Goal: Task Accomplishment & Management: Use online tool/utility

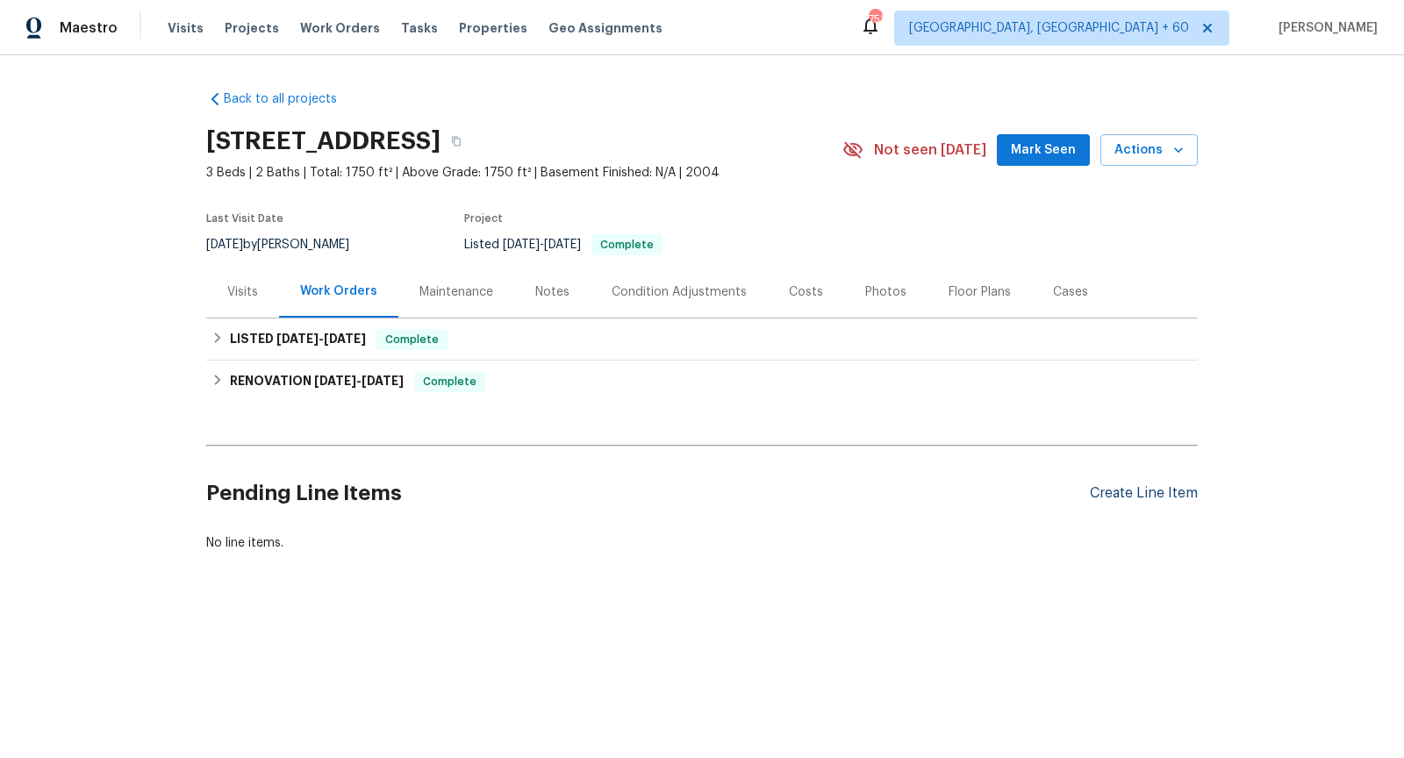
click at [1119, 492] on div "Create Line Item" at bounding box center [1144, 493] width 108 height 17
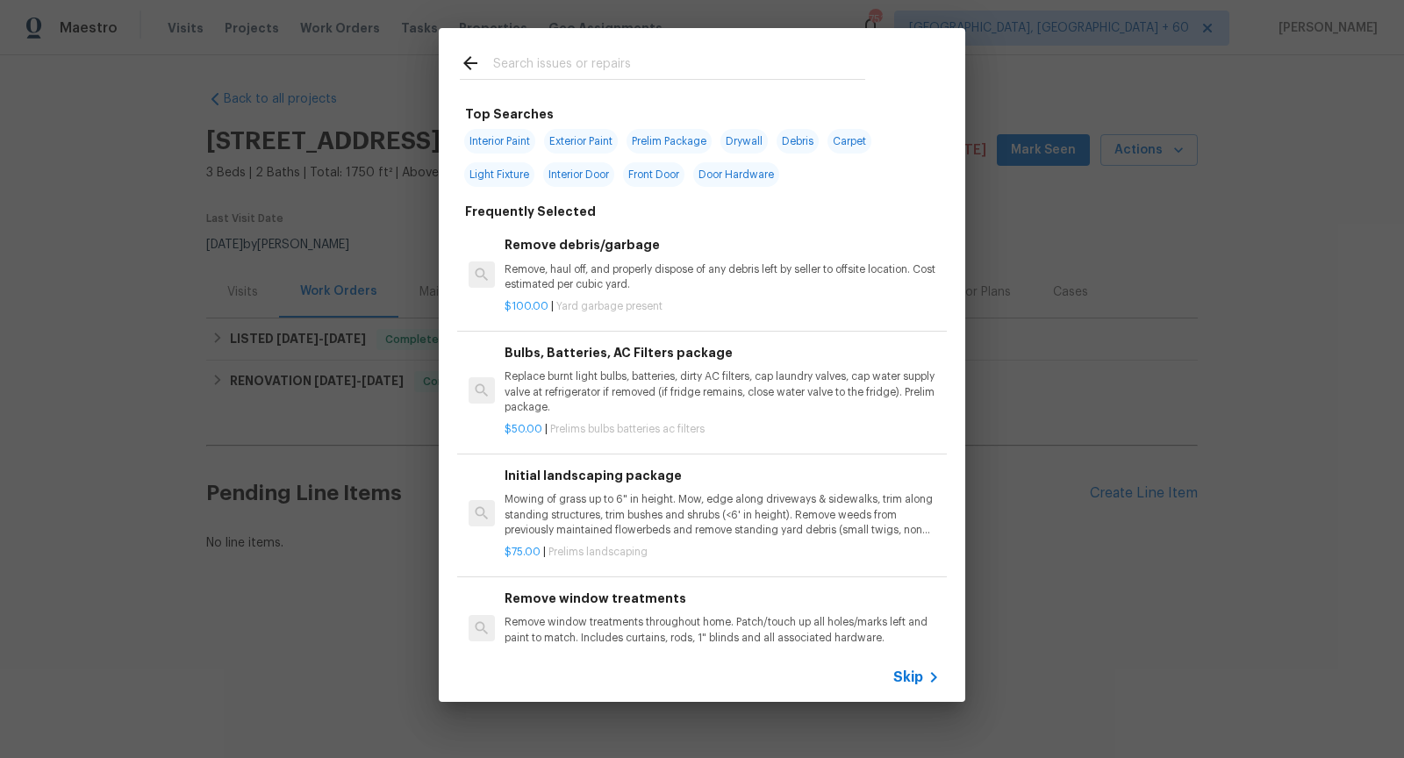
click at [911, 677] on span "Skip" at bounding box center [908, 678] width 30 height 18
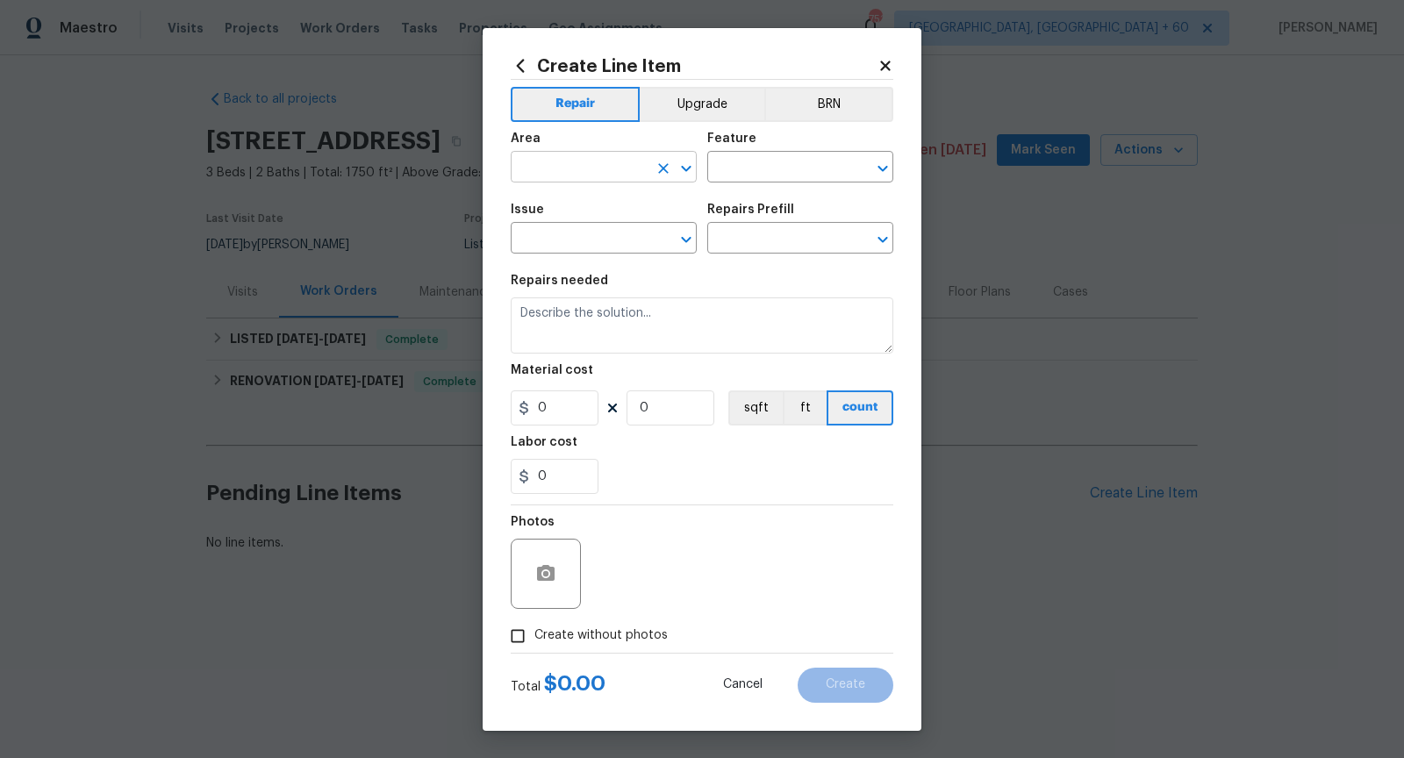
click at [677, 165] on icon "Open" at bounding box center [686, 168] width 21 height 21
click at [595, 235] on li "Exterior Overall" at bounding box center [604, 236] width 186 height 29
click at [886, 166] on icon "Open" at bounding box center [883, 169] width 10 height 6
type input "Exterior Overall"
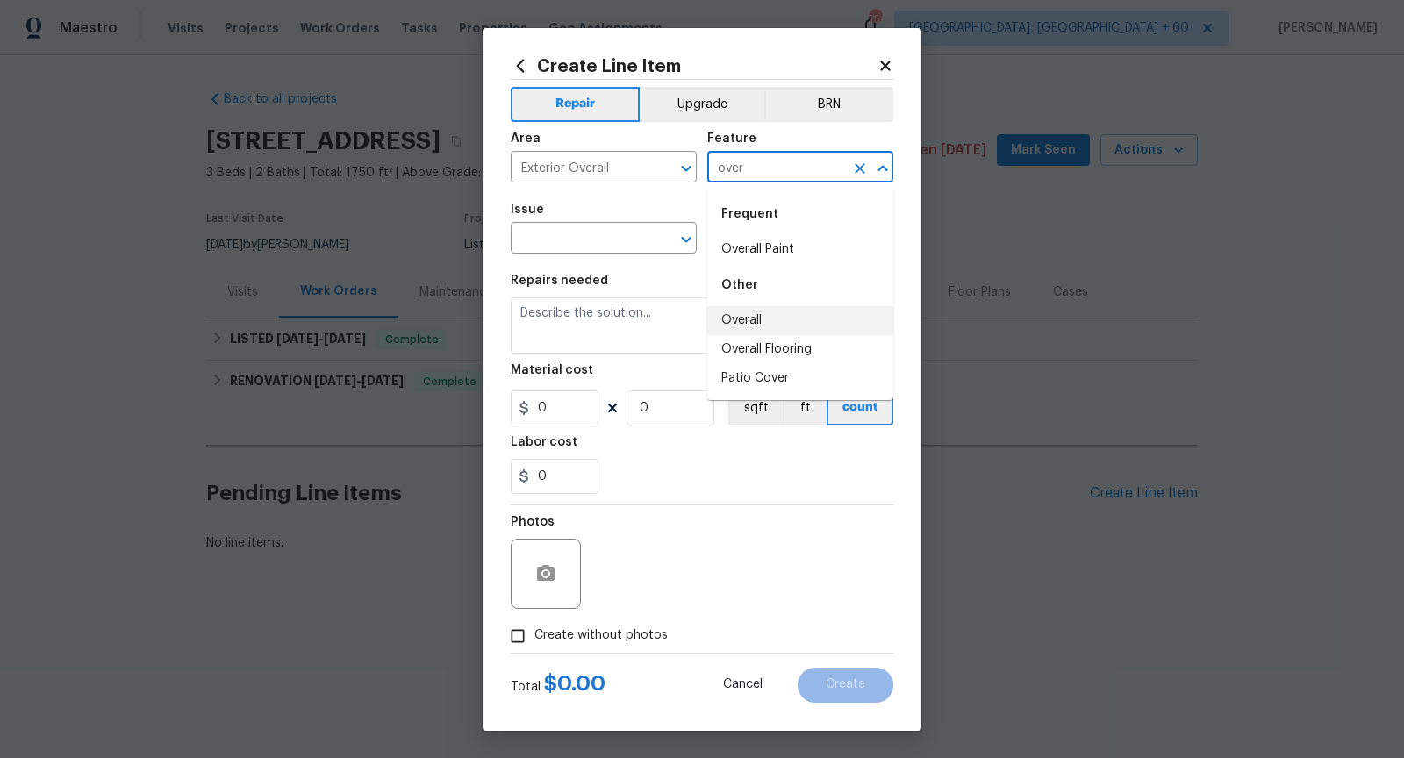
click at [808, 320] on li "Overall" at bounding box center [800, 320] width 186 height 29
click at [688, 241] on icon "Open" at bounding box center [686, 240] width 10 height 6
type input "Overall"
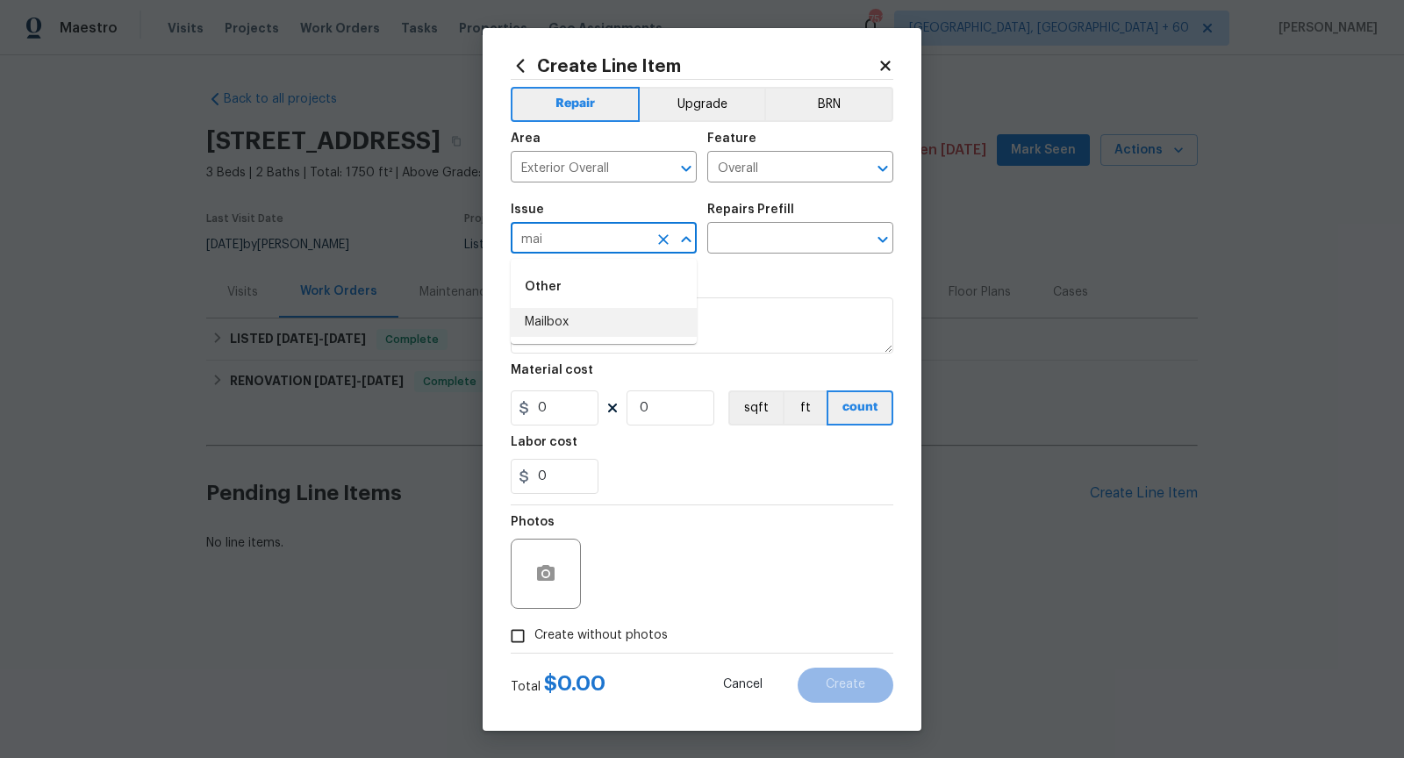
click at [613, 331] on li "Mailbox" at bounding box center [604, 322] width 186 height 29
click at [883, 240] on icon "Open" at bounding box center [883, 240] width 10 height 6
type input "Mailbox"
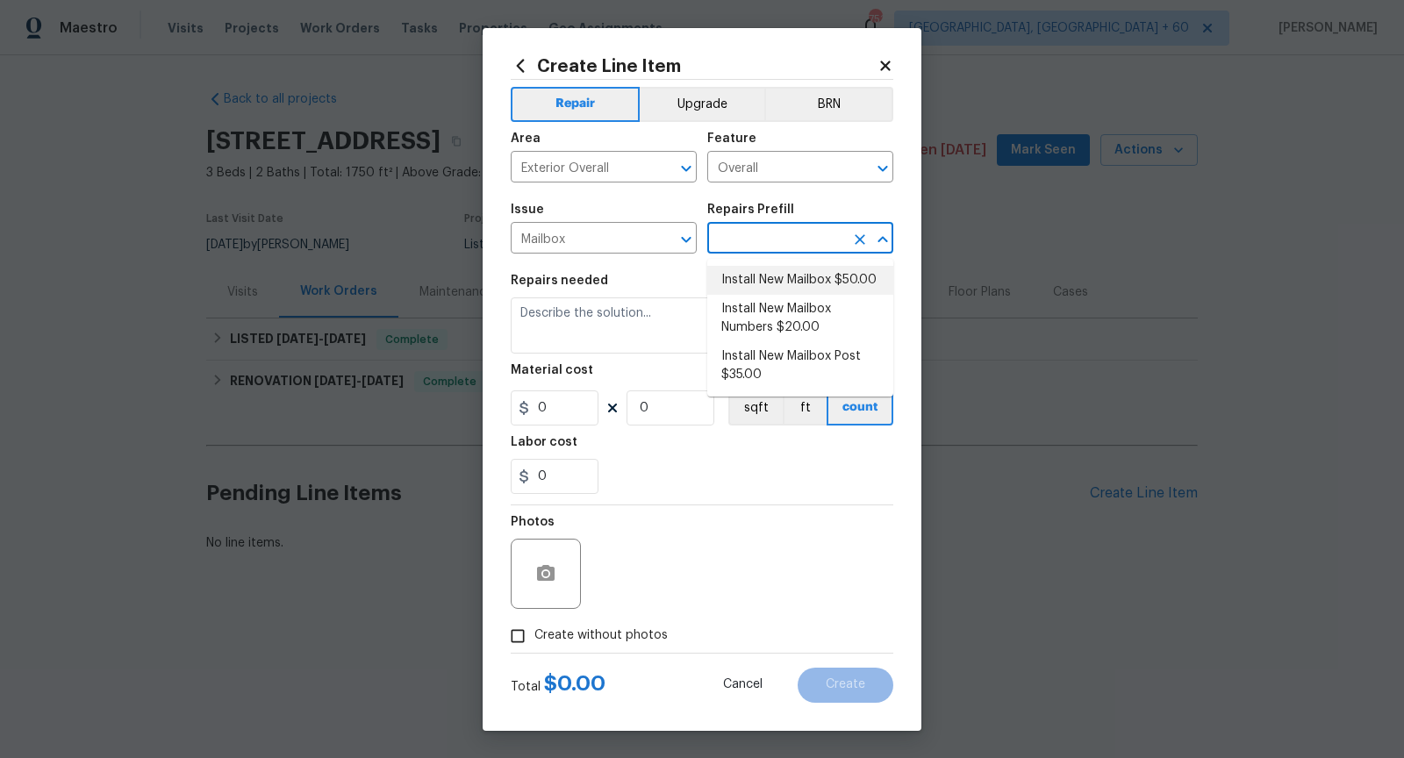
click at [852, 276] on li "Install New Mailbox $50.00" at bounding box center [800, 280] width 186 height 29
type input "Install New Mailbox $50.00"
type textarea "Remove the existing mailbox from the post and prep the area for a new mailbox. …"
type input "50"
type input "1"
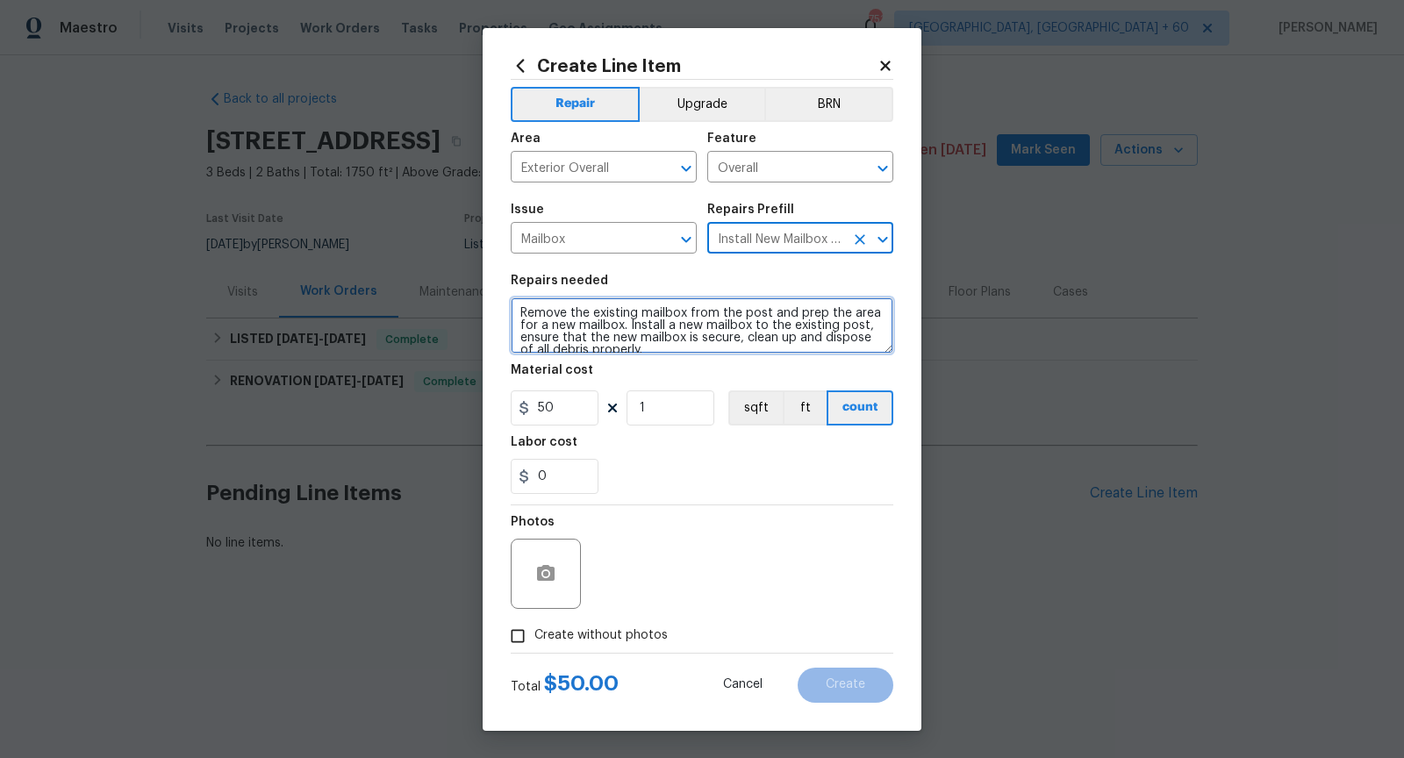
click at [708, 312] on textarea "Remove the existing mailbox from the post and prep the area for a new mailbox. …" at bounding box center [702, 325] width 383 height 56
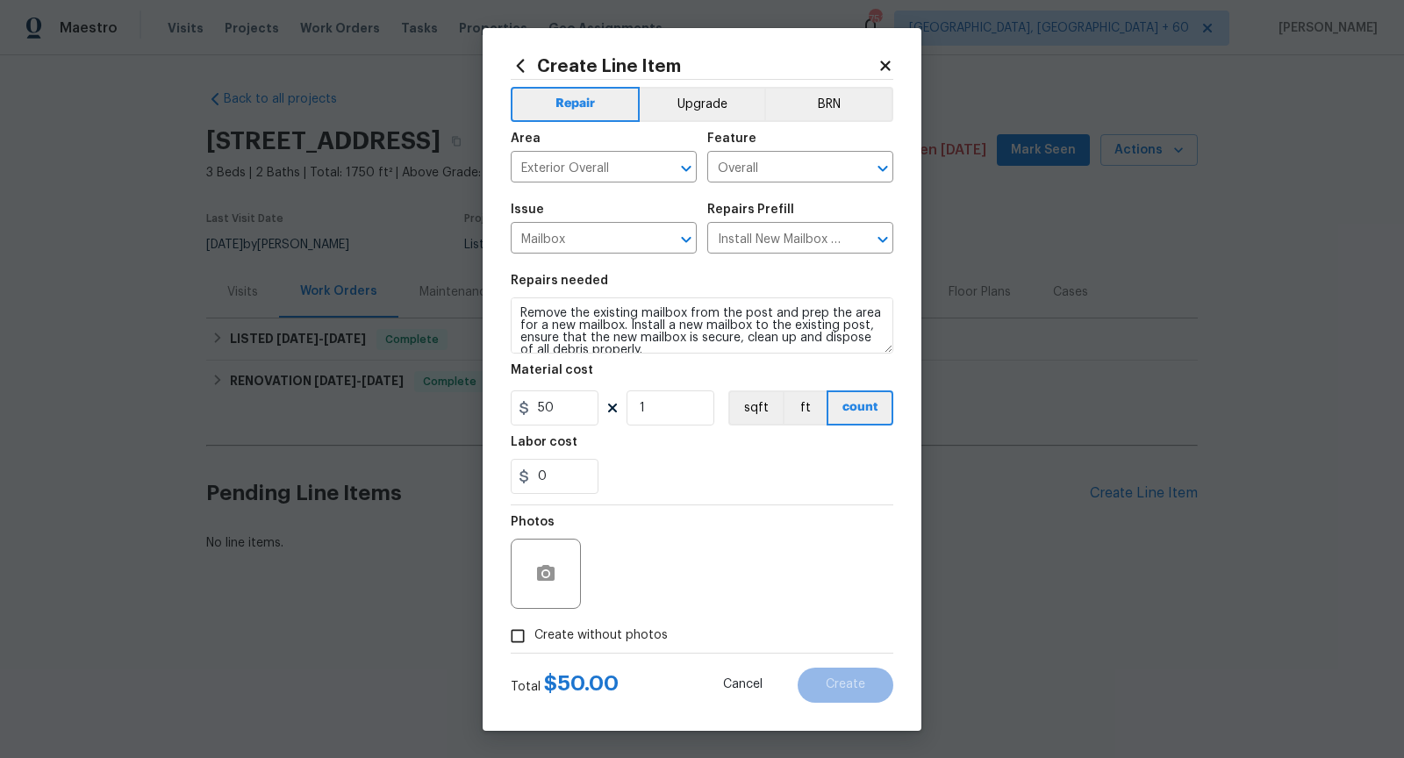
click at [706, 365] on div "Material cost" at bounding box center [702, 375] width 383 height 23
click at [519, 633] on input "Create without photos" at bounding box center [517, 636] width 33 height 33
checkbox input "true"
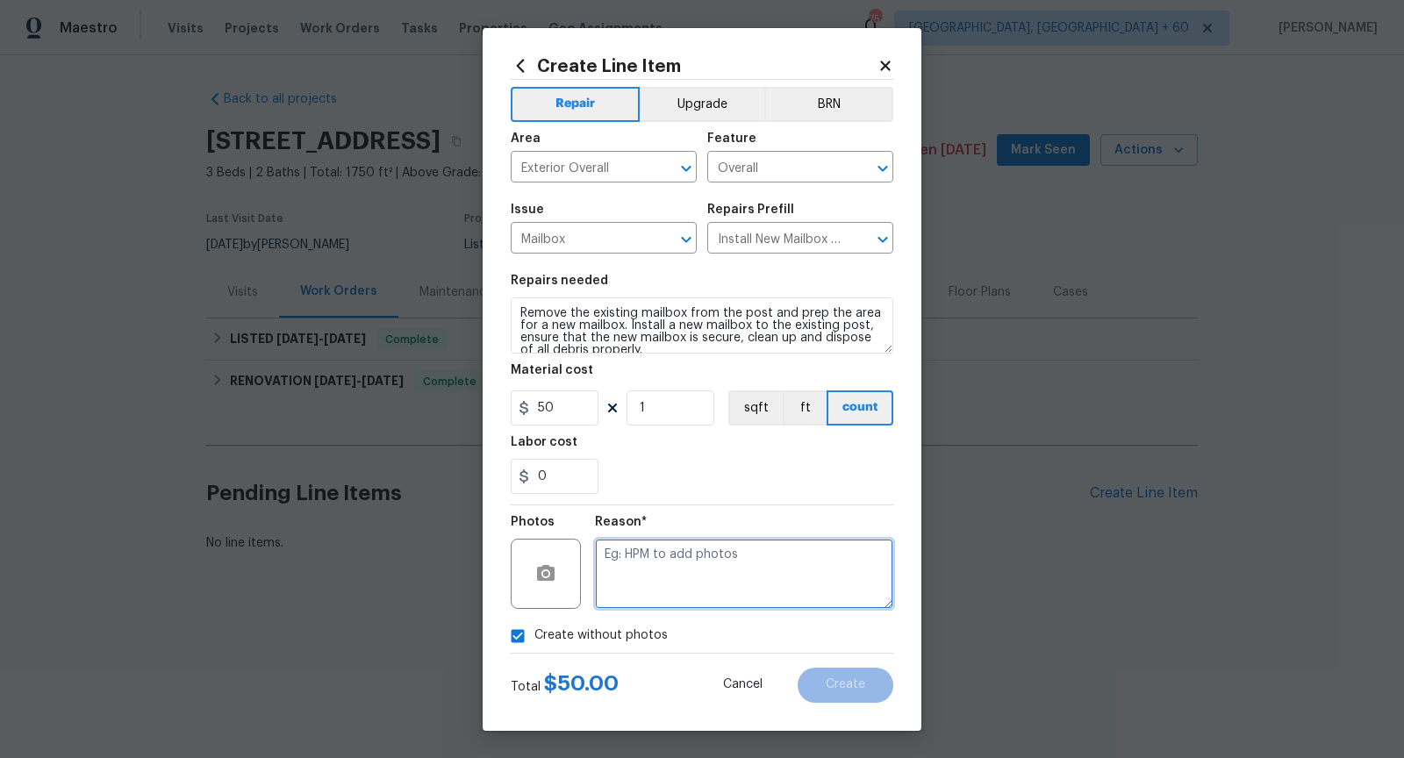
click at [659, 584] on textarea at bounding box center [744, 574] width 298 height 70
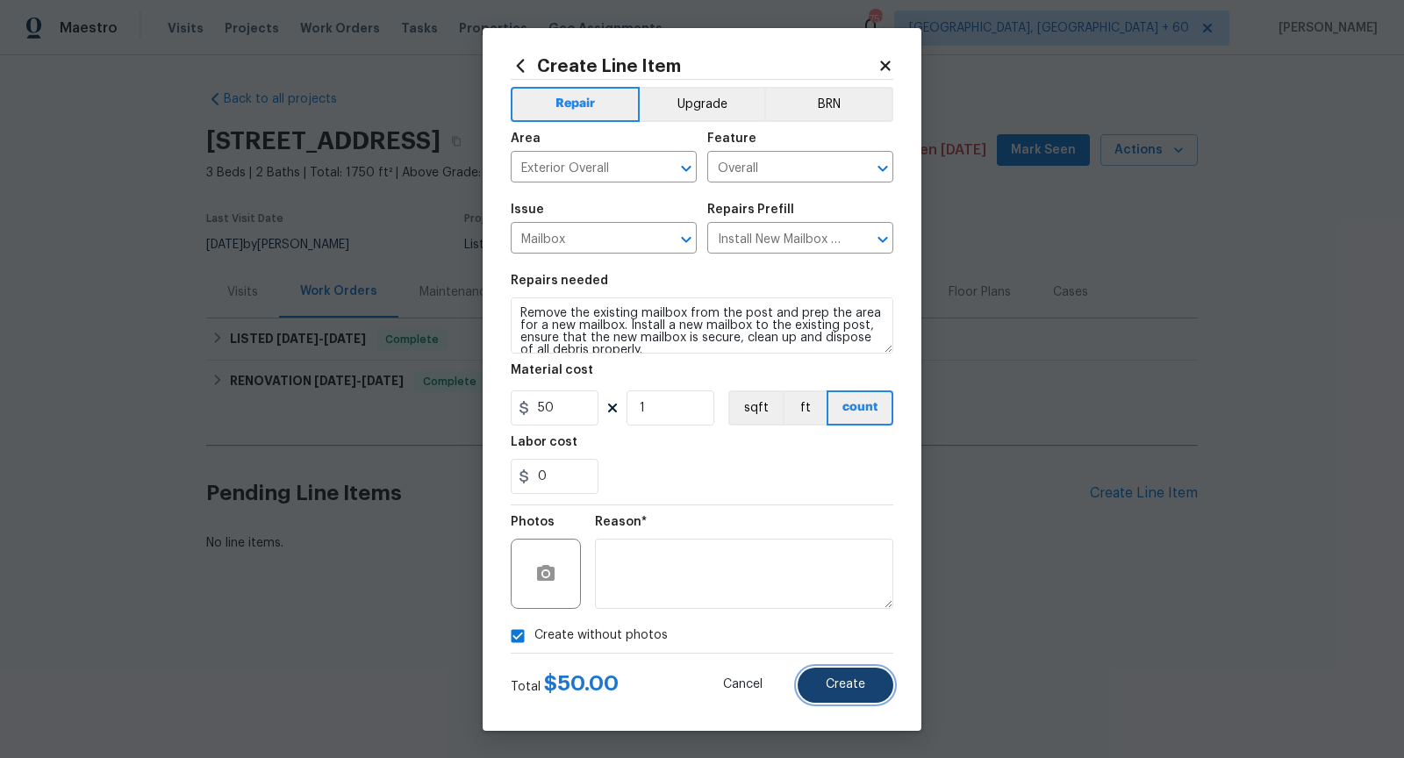
click at [822, 691] on button "Create" at bounding box center [846, 685] width 96 height 35
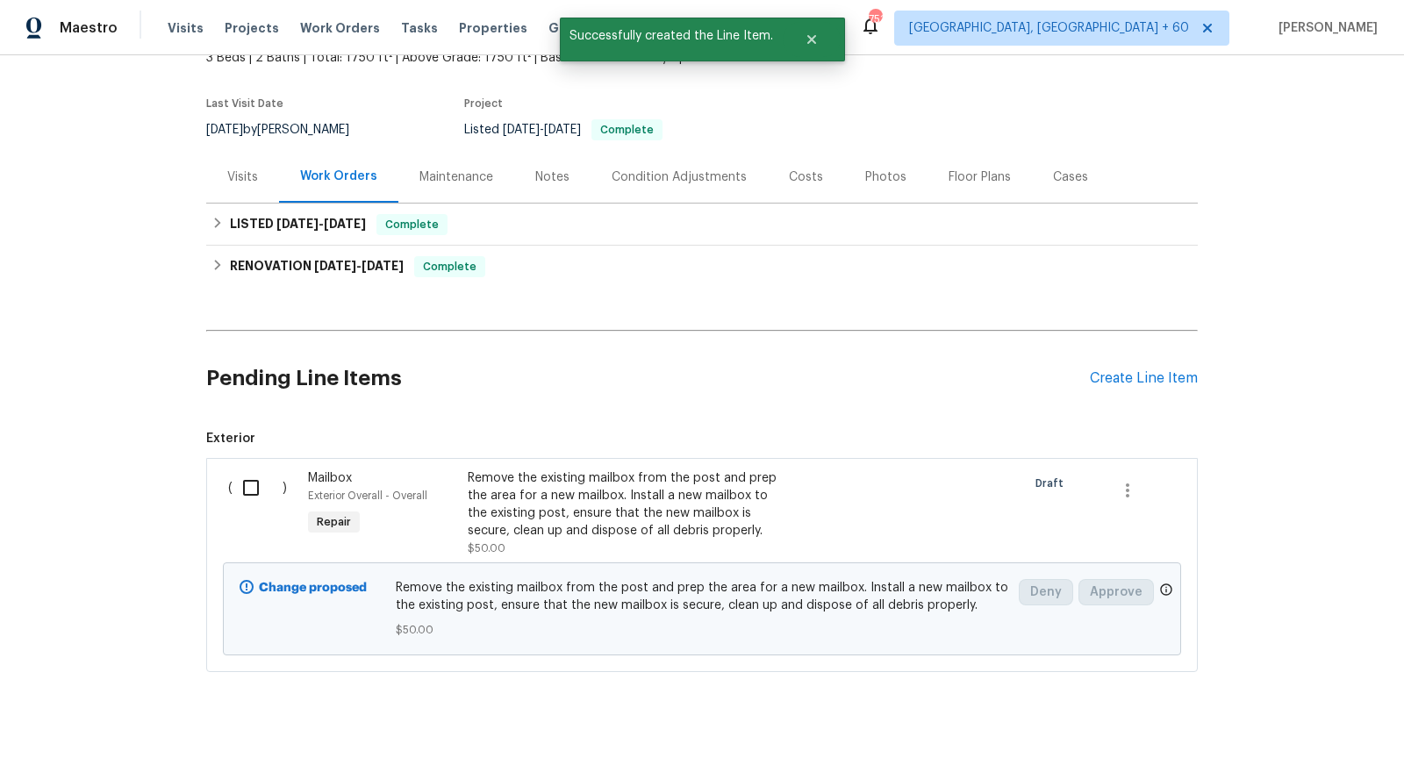
scroll to position [145, 0]
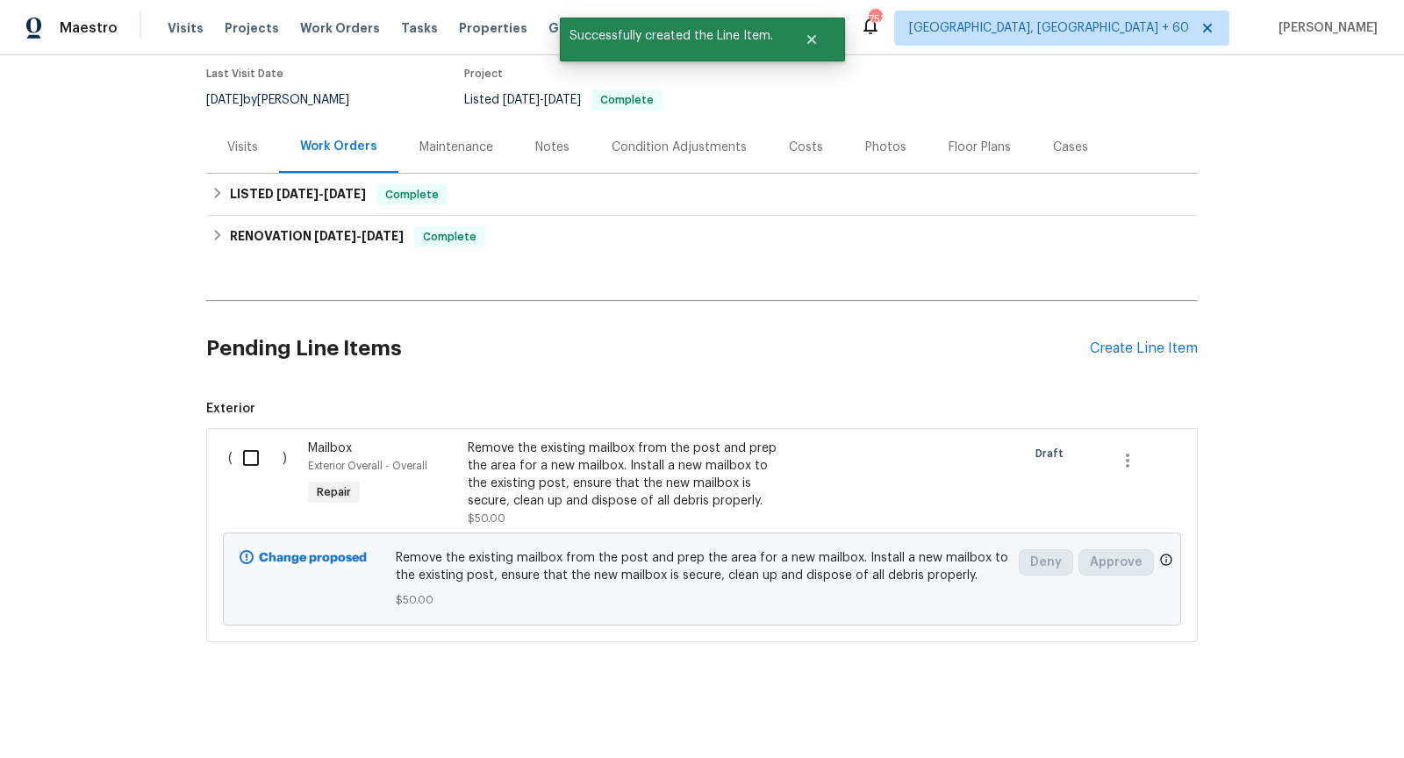
click at [259, 448] on input "checkbox" at bounding box center [258, 458] width 50 height 37
checkbox input "true"
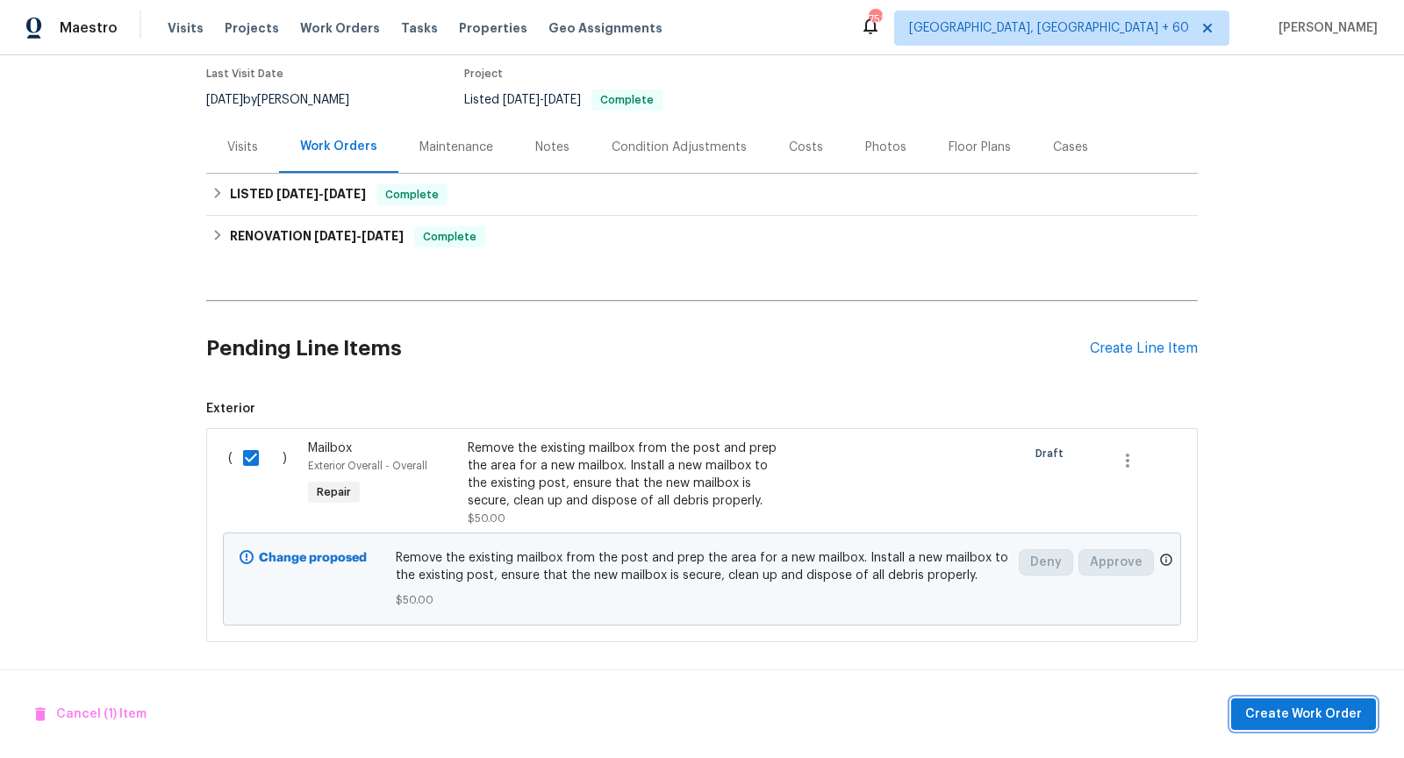
click at [1266, 704] on span "Create Work Order" at bounding box center [1303, 715] width 117 height 22
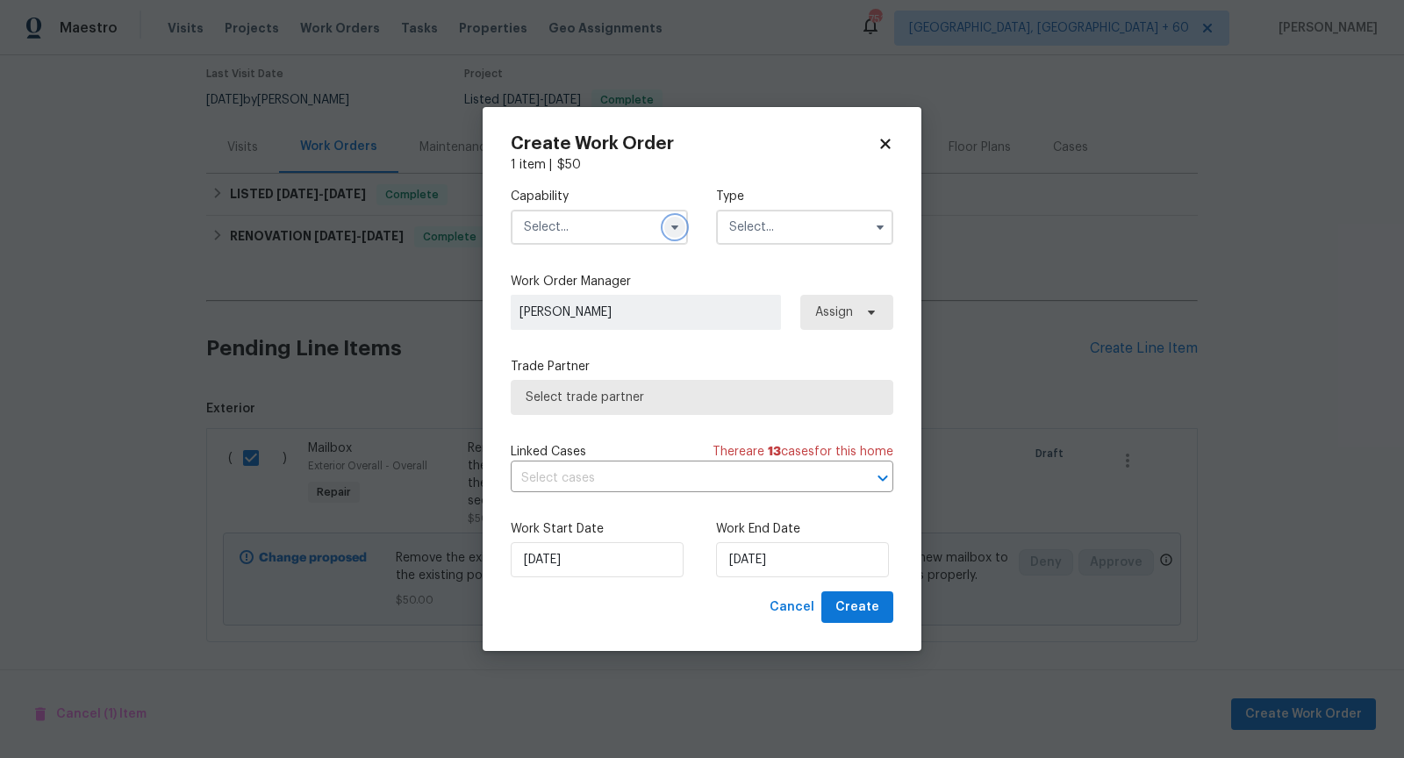
click at [674, 232] on icon "button" at bounding box center [675, 227] width 14 height 14
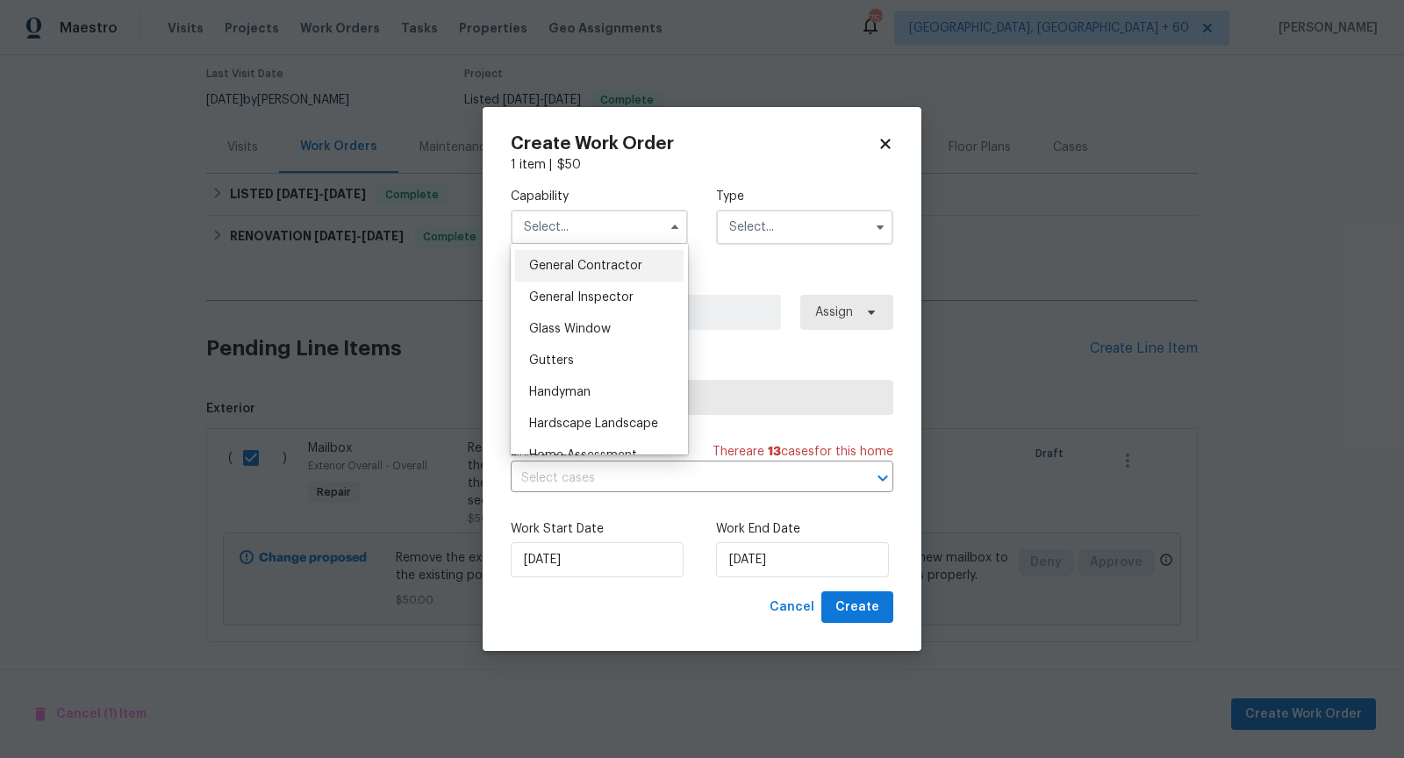
scroll to position [840, 0]
click at [606, 262] on span "General Contractor" at bounding box center [585, 263] width 113 height 12
type input "General Contractor"
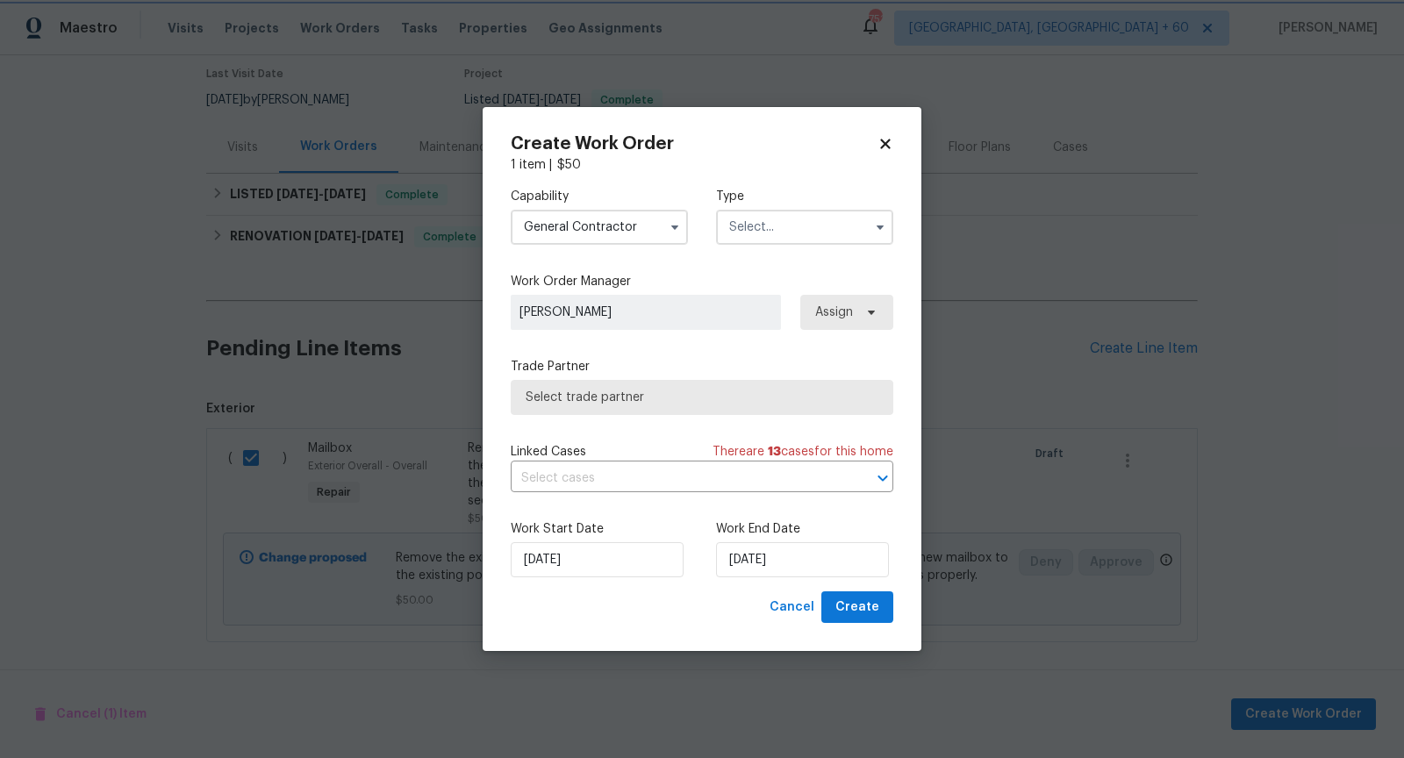
scroll to position [807, 0]
click at [886, 227] on icon "button" at bounding box center [880, 227] width 14 height 14
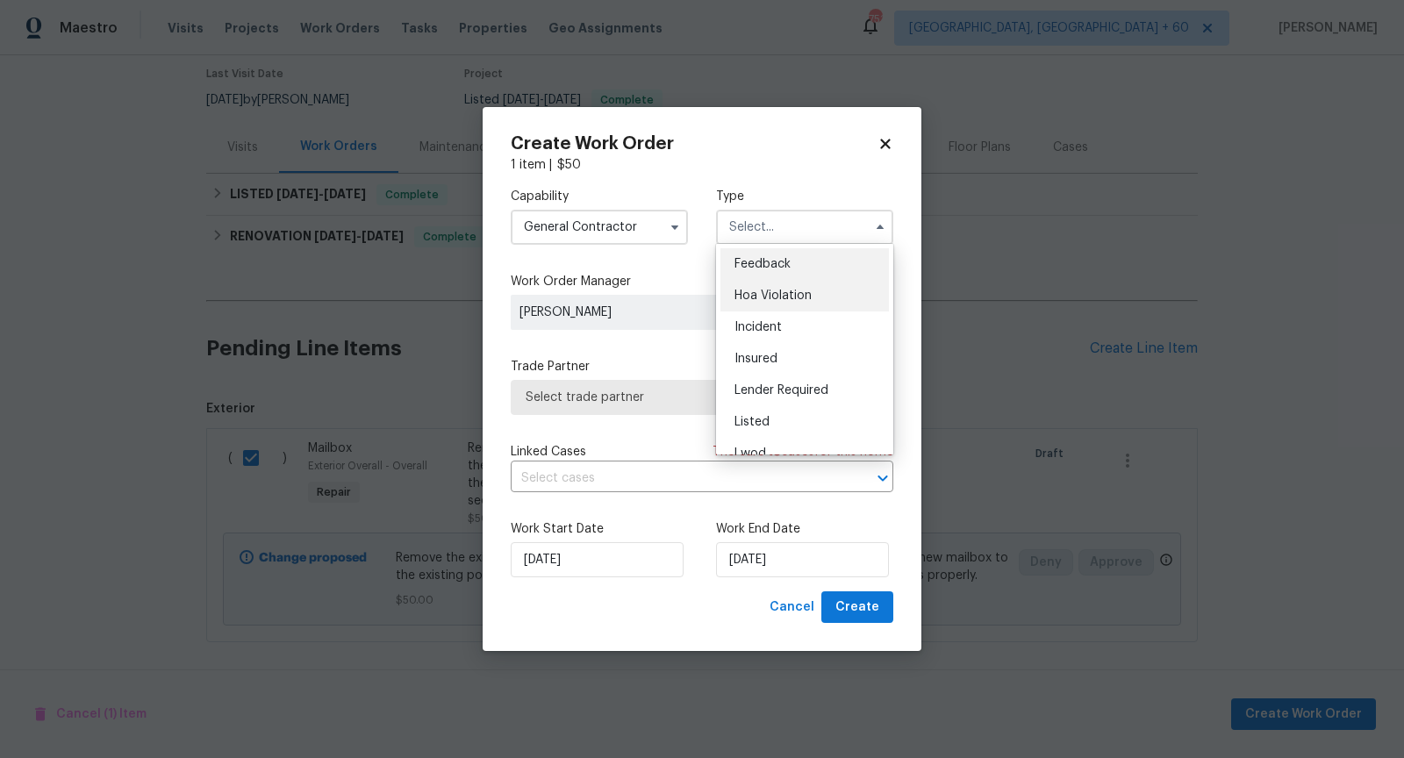
click at [812, 281] on div "Hoa Violation" at bounding box center [804, 296] width 168 height 32
type input "Hoa Violation"
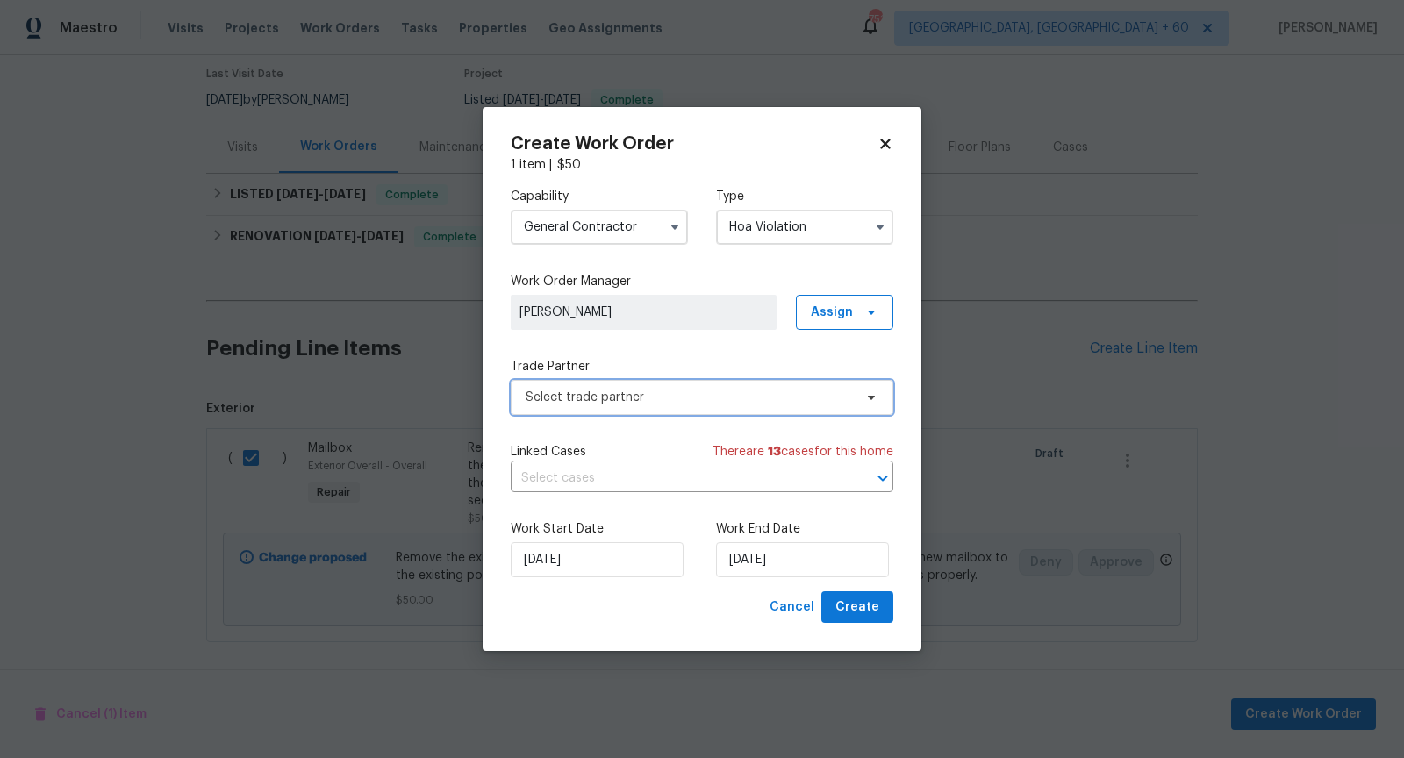
click at [685, 398] on span "Select trade partner" at bounding box center [689, 398] width 327 height 18
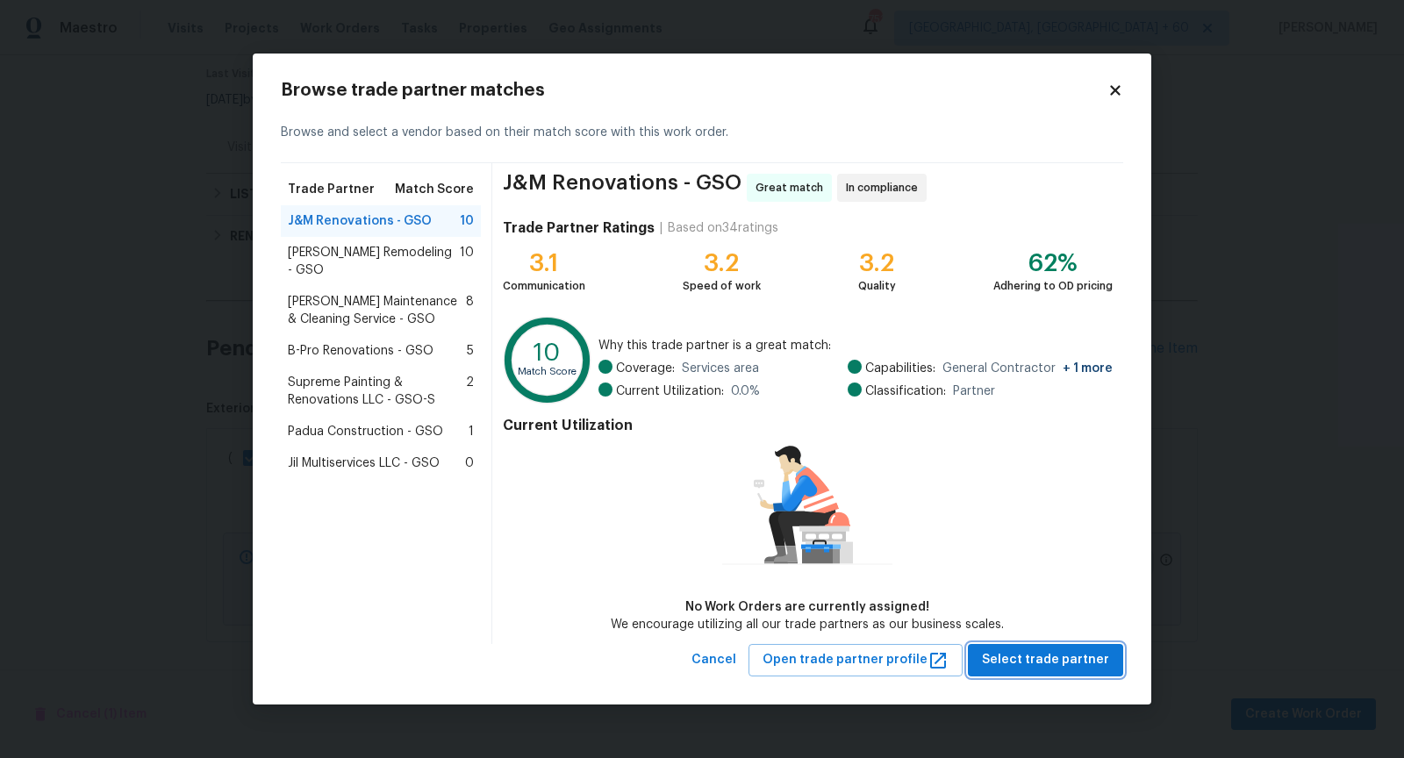
click at [1047, 656] on span "Select trade partner" at bounding box center [1045, 660] width 127 height 22
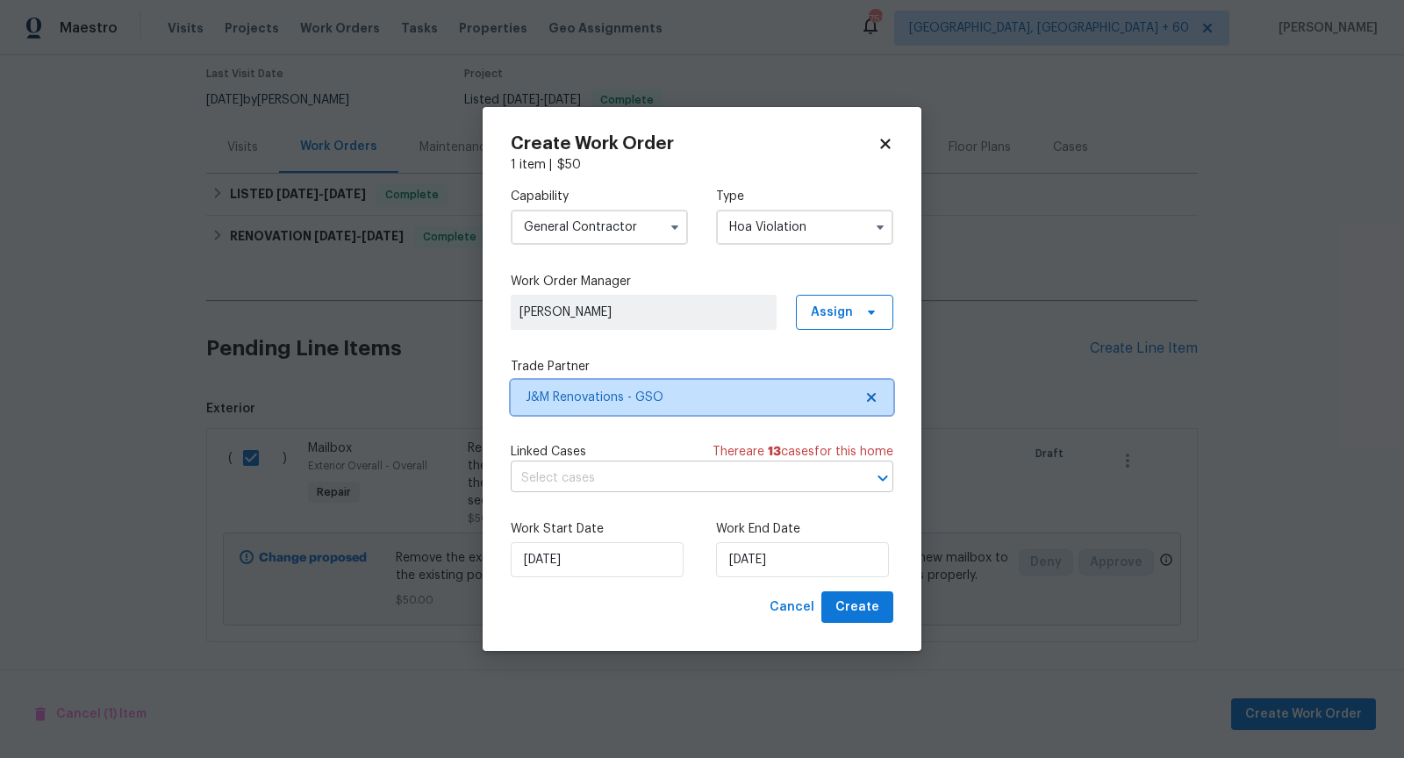
click at [891, 479] on icon "Open" at bounding box center [882, 478] width 21 height 21
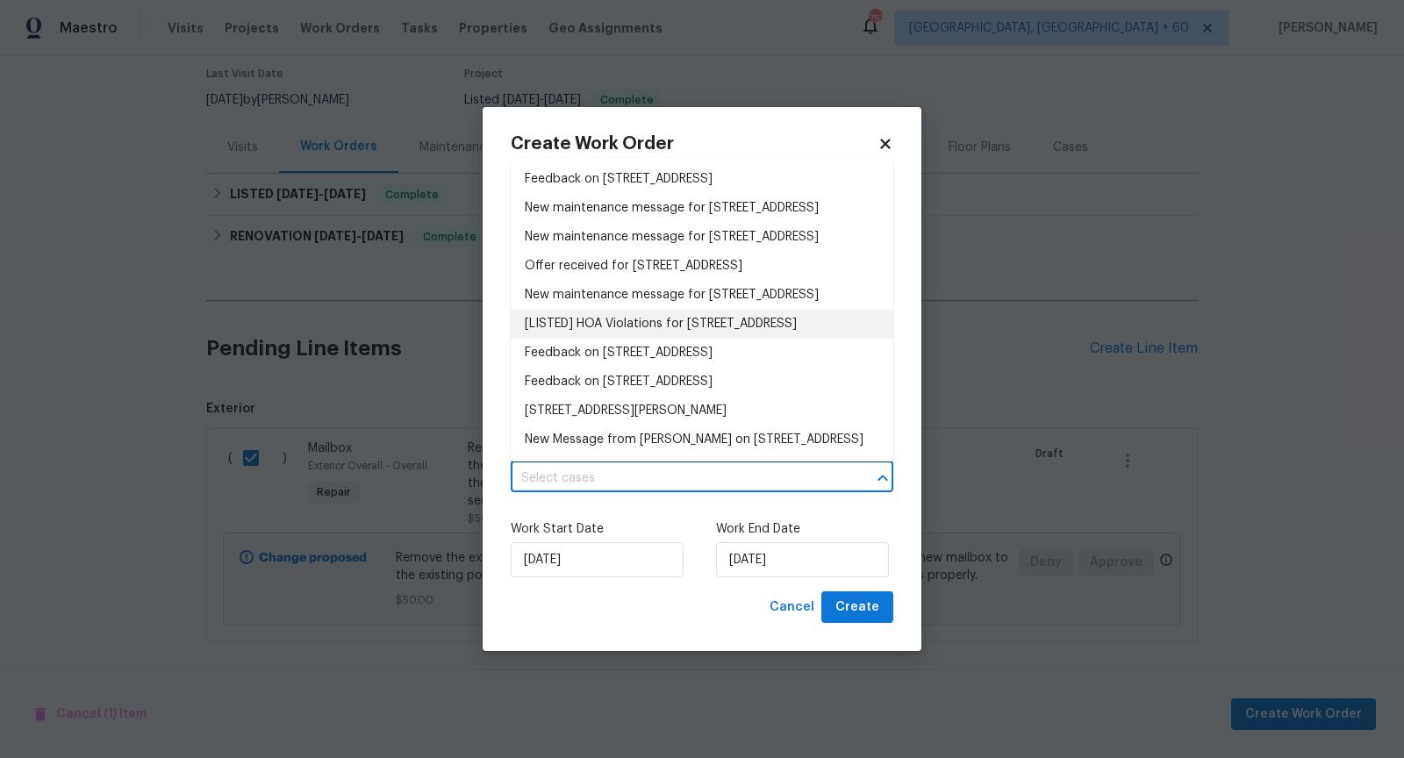
click at [688, 339] on li "[LISTED] HOA Violations for [STREET_ADDRESS]" at bounding box center [702, 324] width 383 height 29
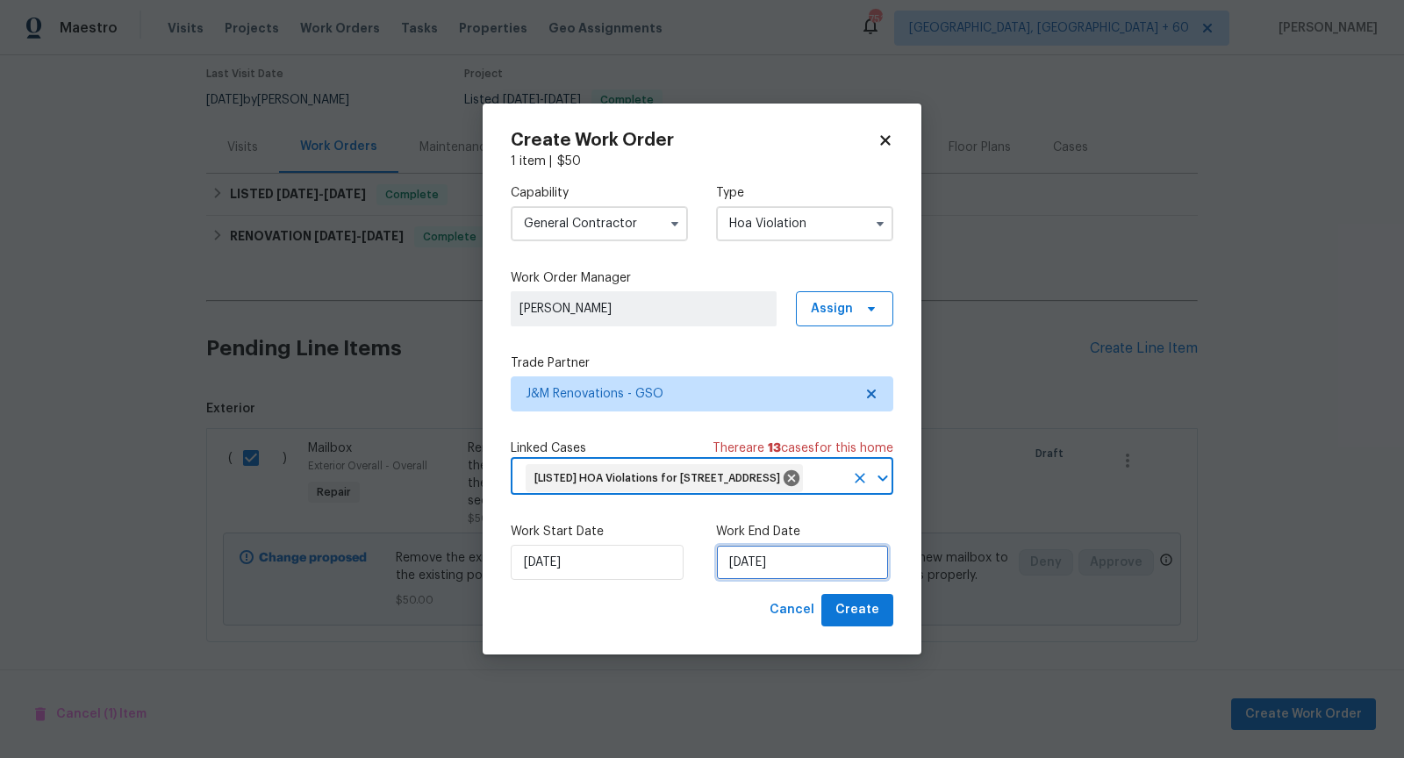
click at [762, 572] on input "[DATE]" at bounding box center [802, 562] width 173 height 35
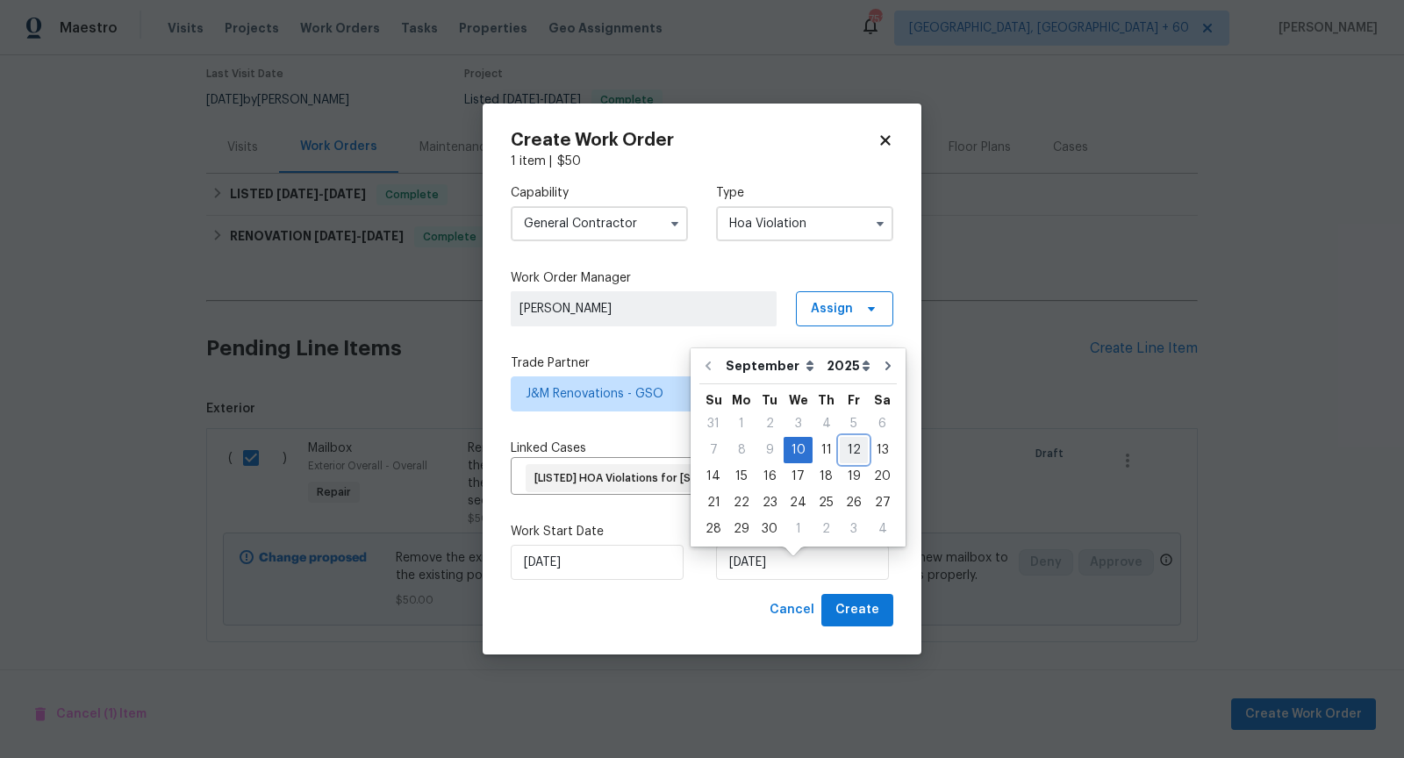
click at [840, 458] on div "12" at bounding box center [854, 450] width 28 height 25
type input "[DATE]"
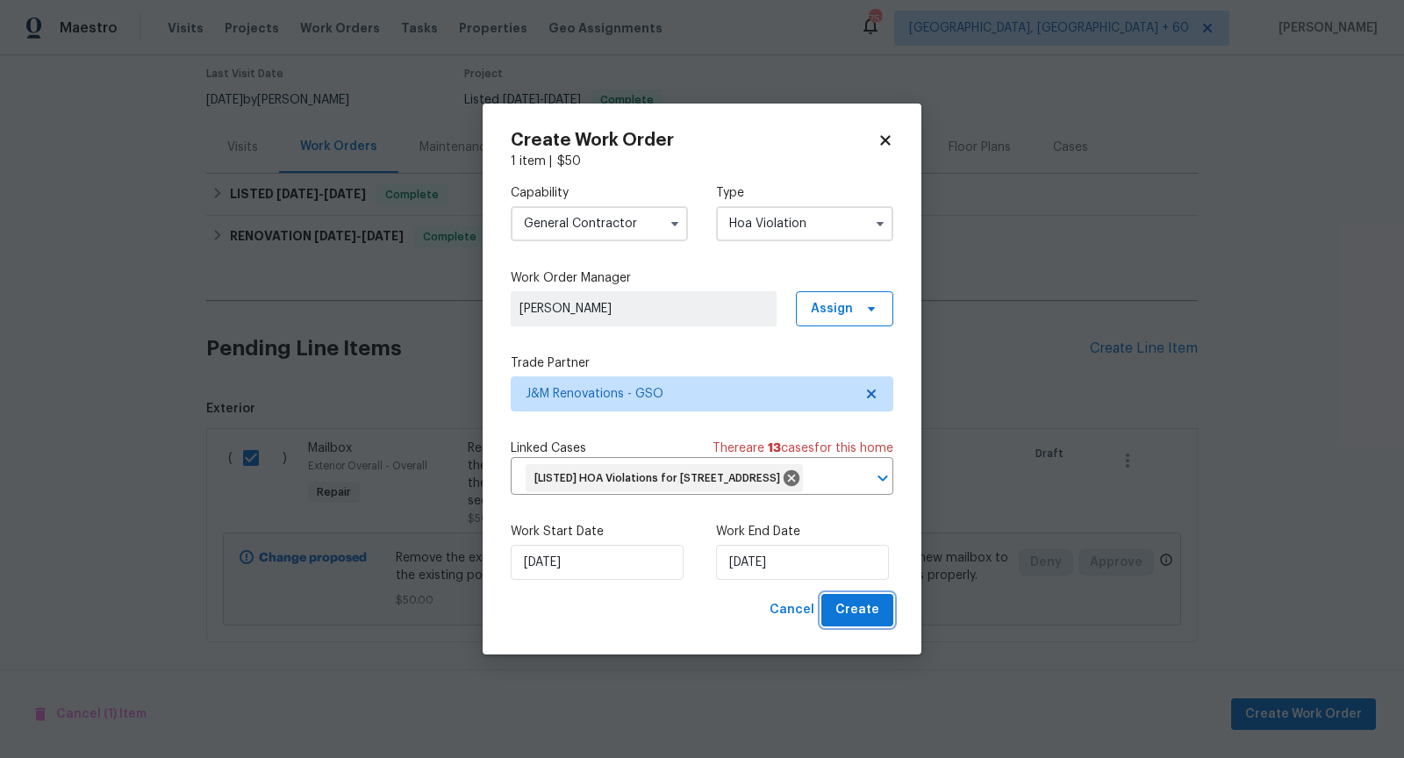
click at [863, 620] on span "Create" at bounding box center [857, 610] width 44 height 22
checkbox input "false"
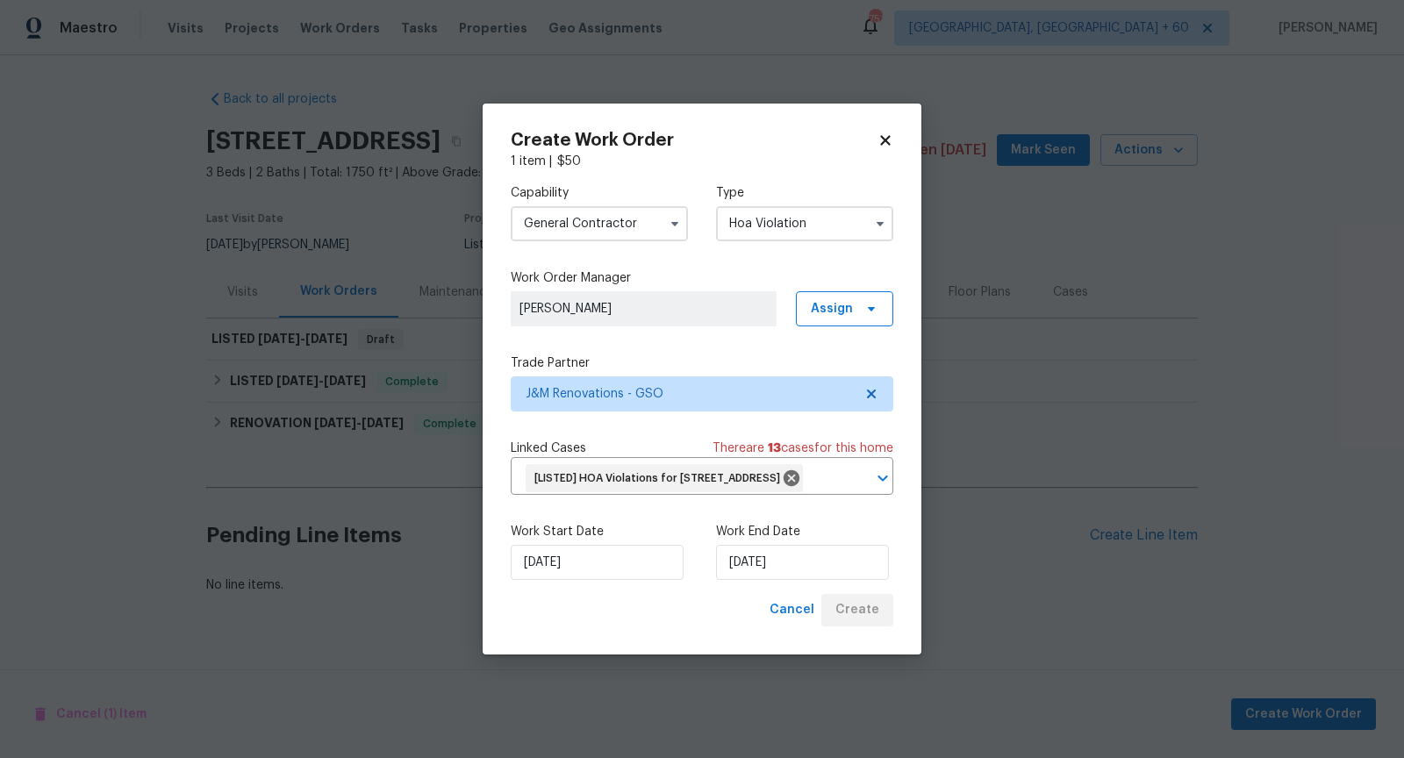
scroll to position [0, 0]
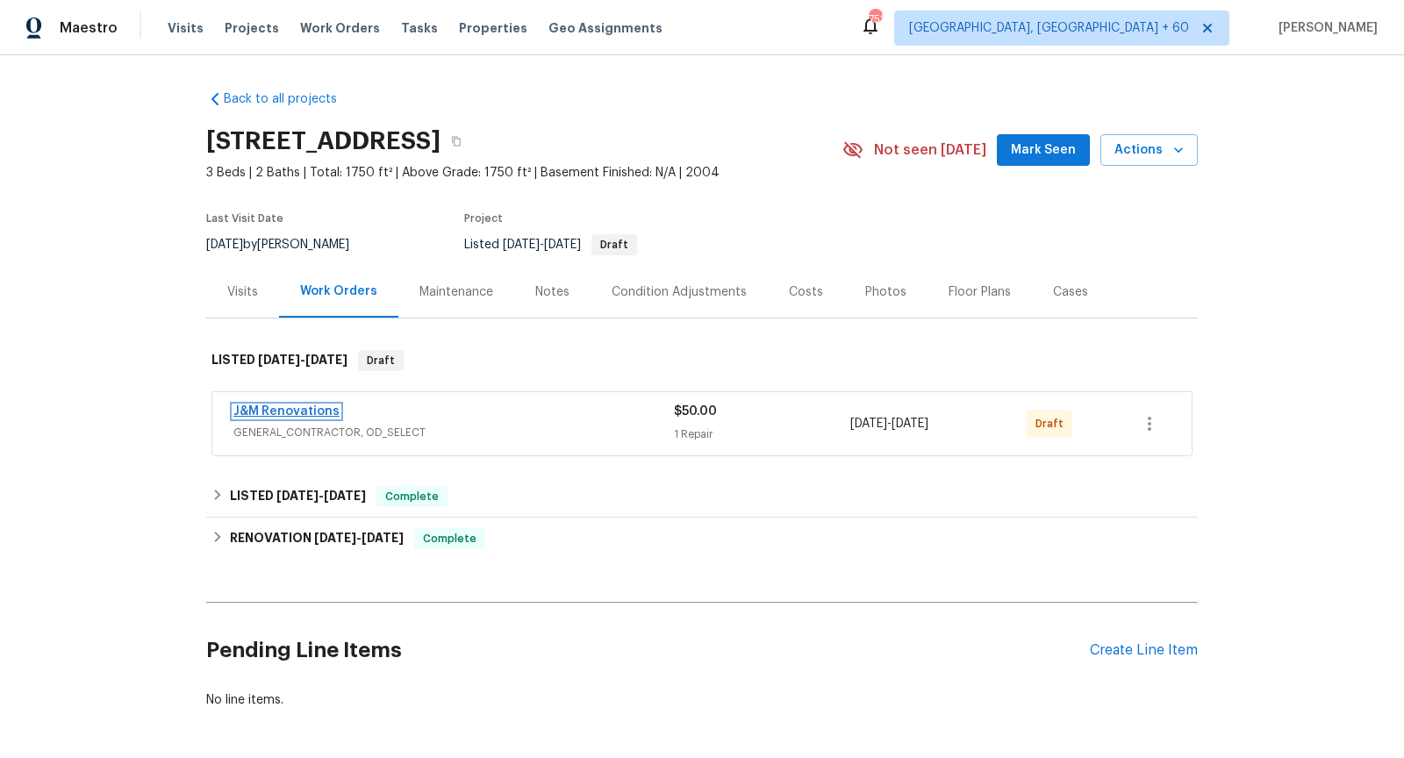
click at [285, 410] on link "J&M Renovations" at bounding box center [286, 411] width 106 height 12
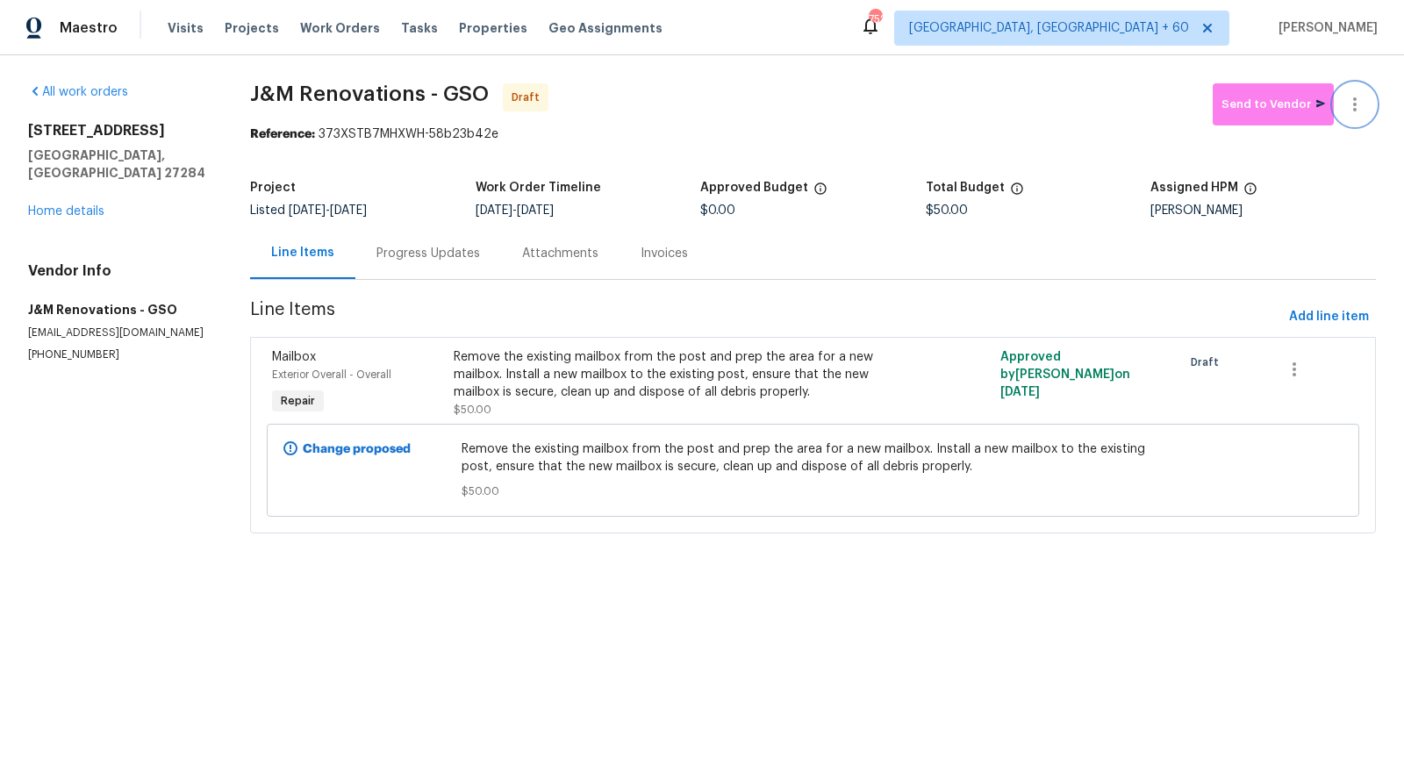
click at [1348, 111] on icon "button" at bounding box center [1354, 104] width 21 height 21
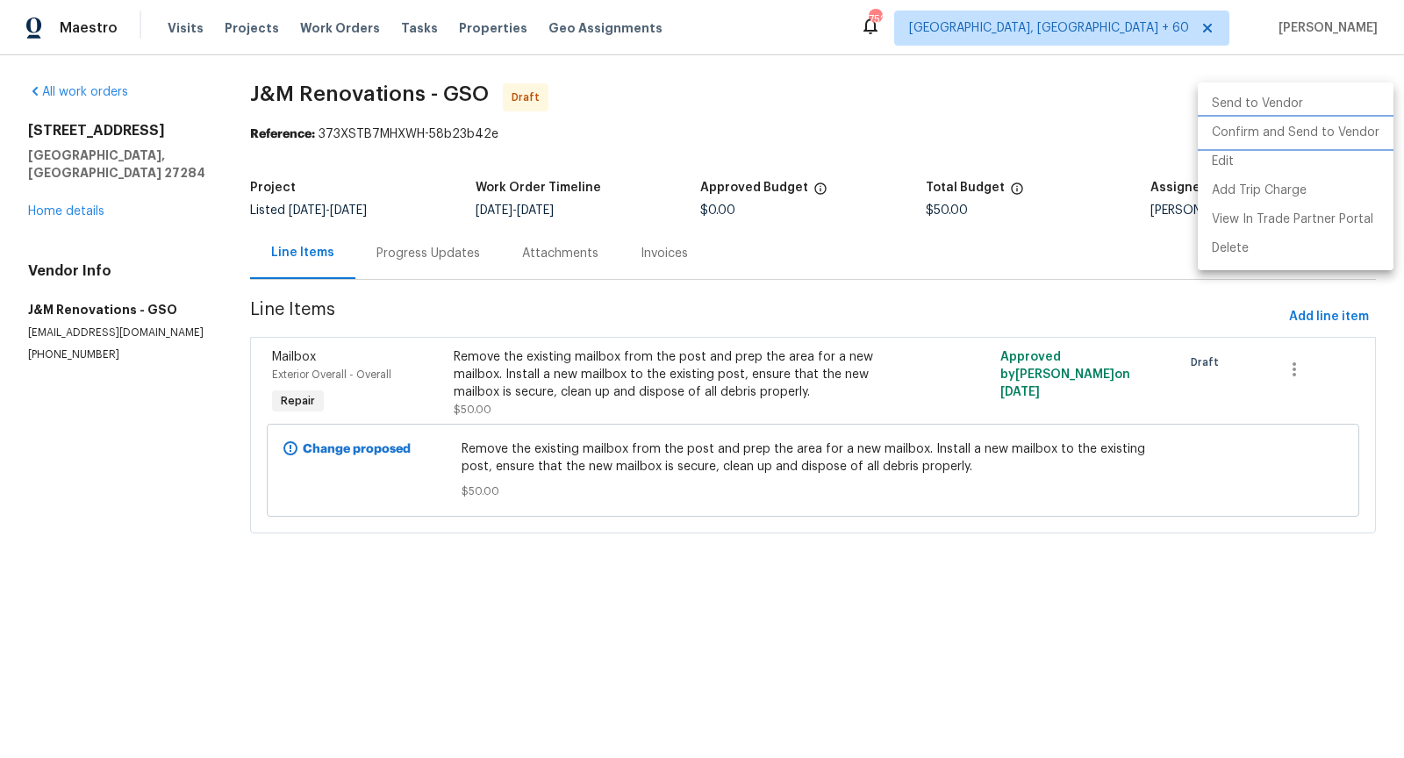
click at [1291, 138] on li "Confirm and Send to Vendor" at bounding box center [1296, 132] width 196 height 29
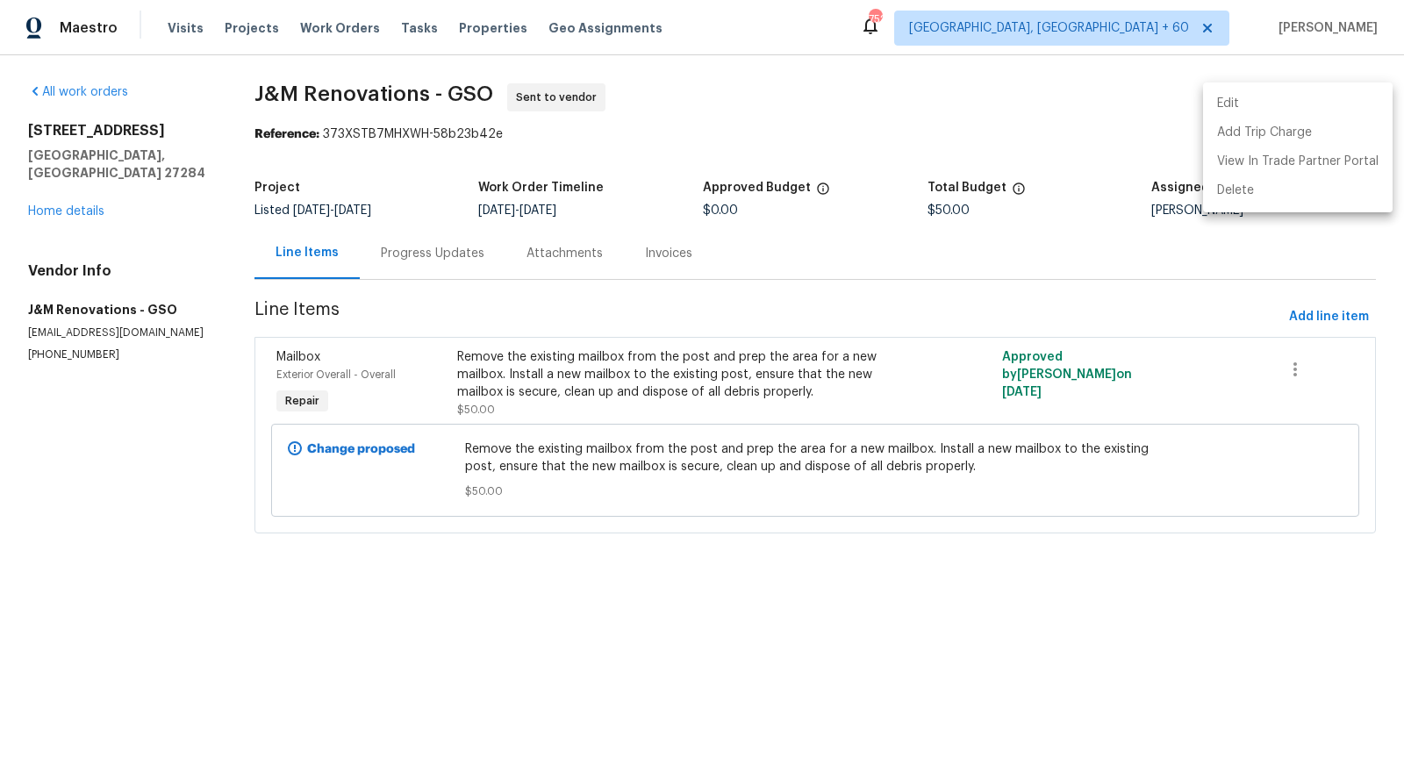
click at [449, 260] on div at bounding box center [702, 379] width 1404 height 758
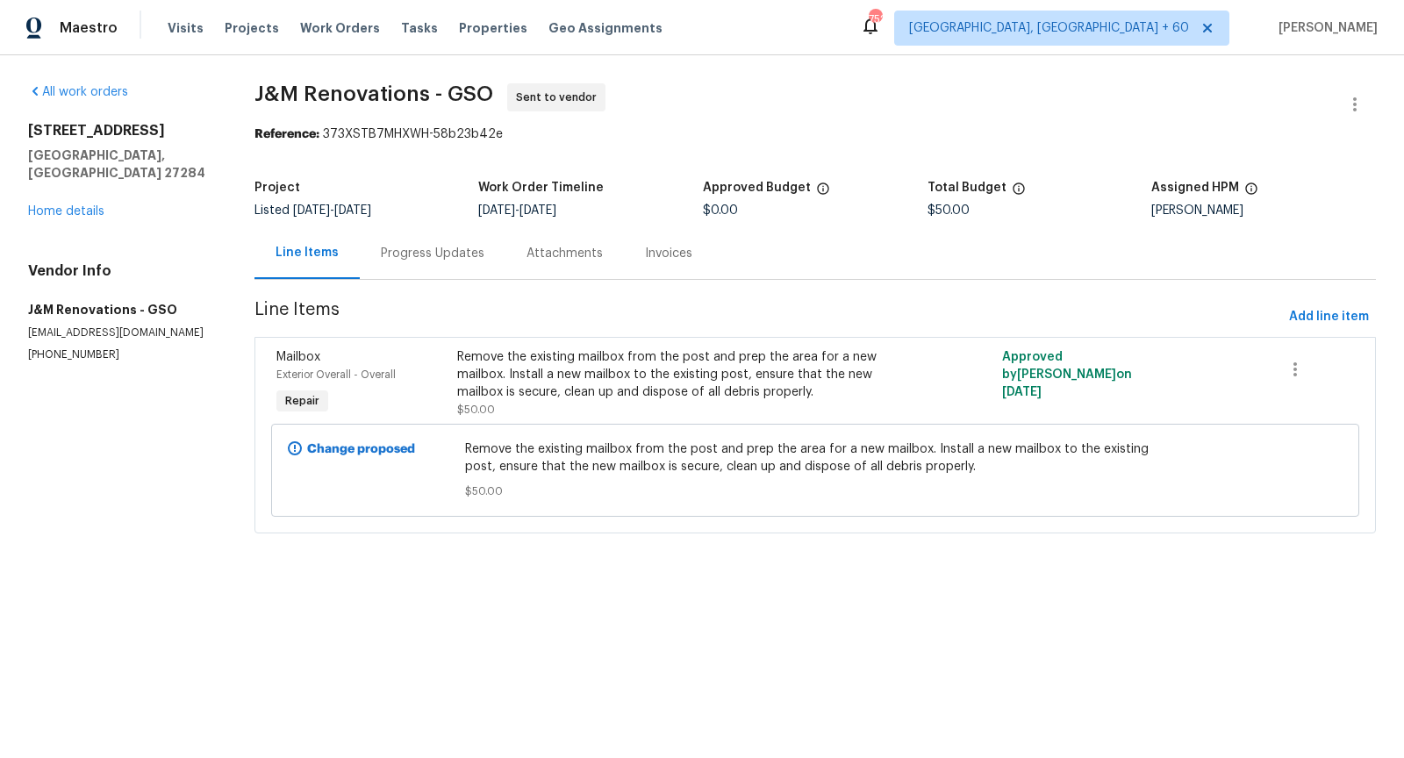
click at [437, 256] on div "Progress Updates" at bounding box center [433, 254] width 104 height 18
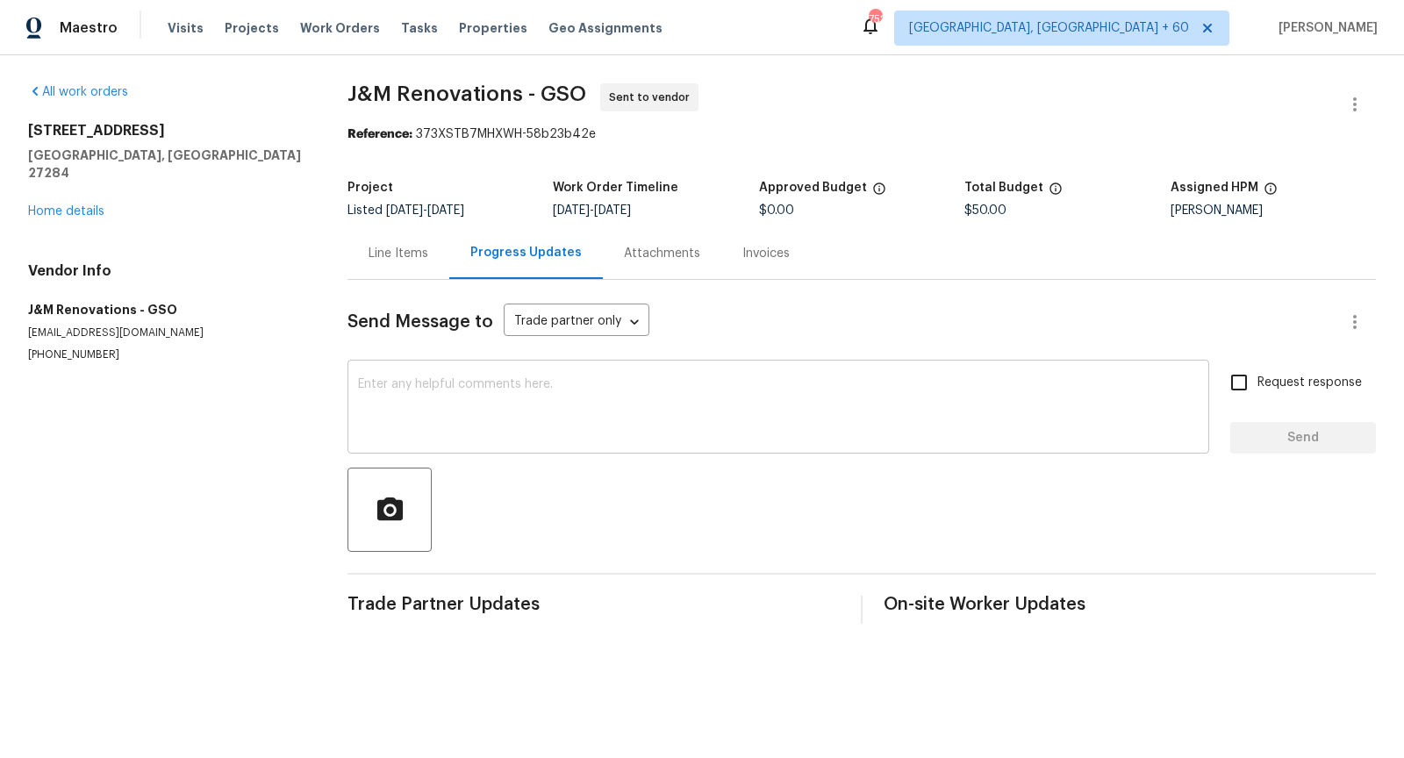
click at [457, 412] on textarea at bounding box center [778, 408] width 841 height 61
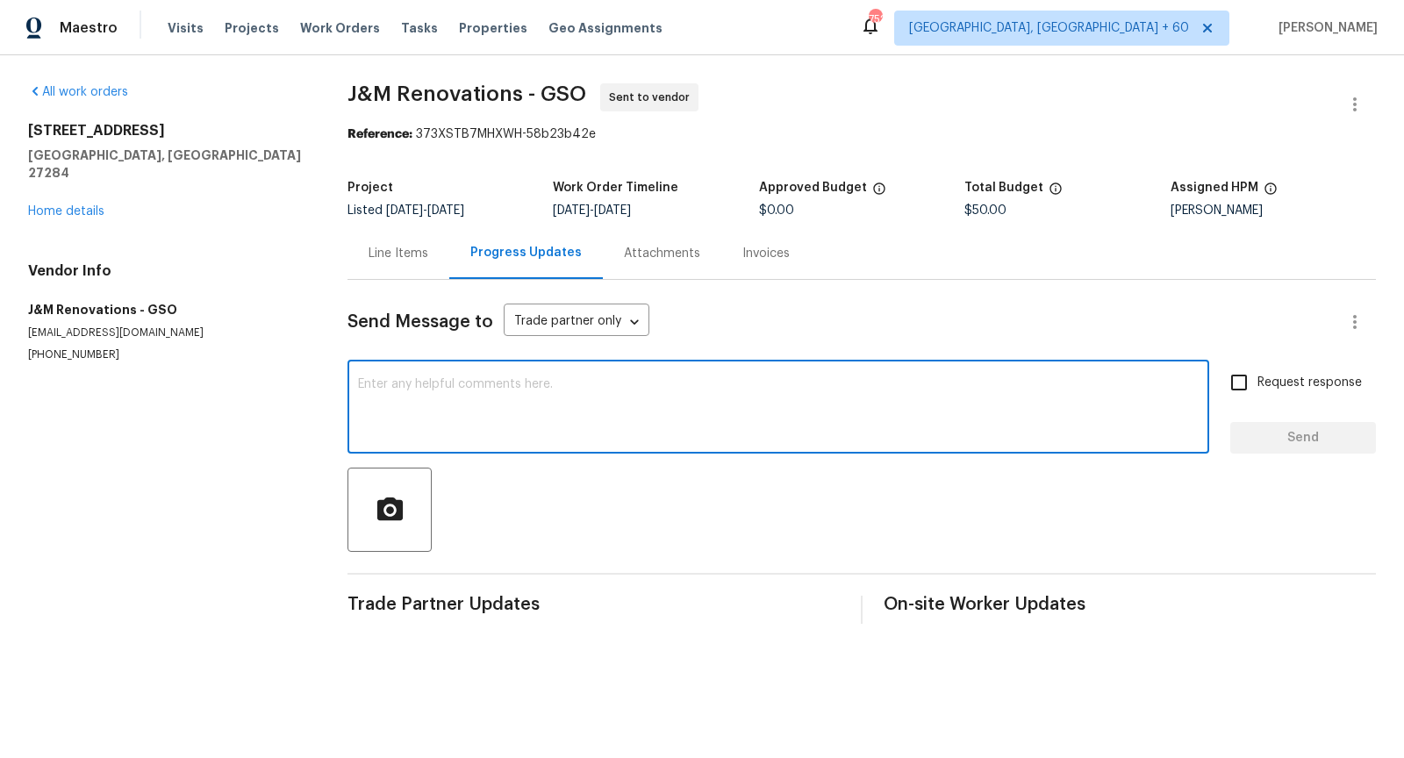
paste textarea "Hi, I'm Pranesh from Opendoor. Just wanted to check if you received the workord…"
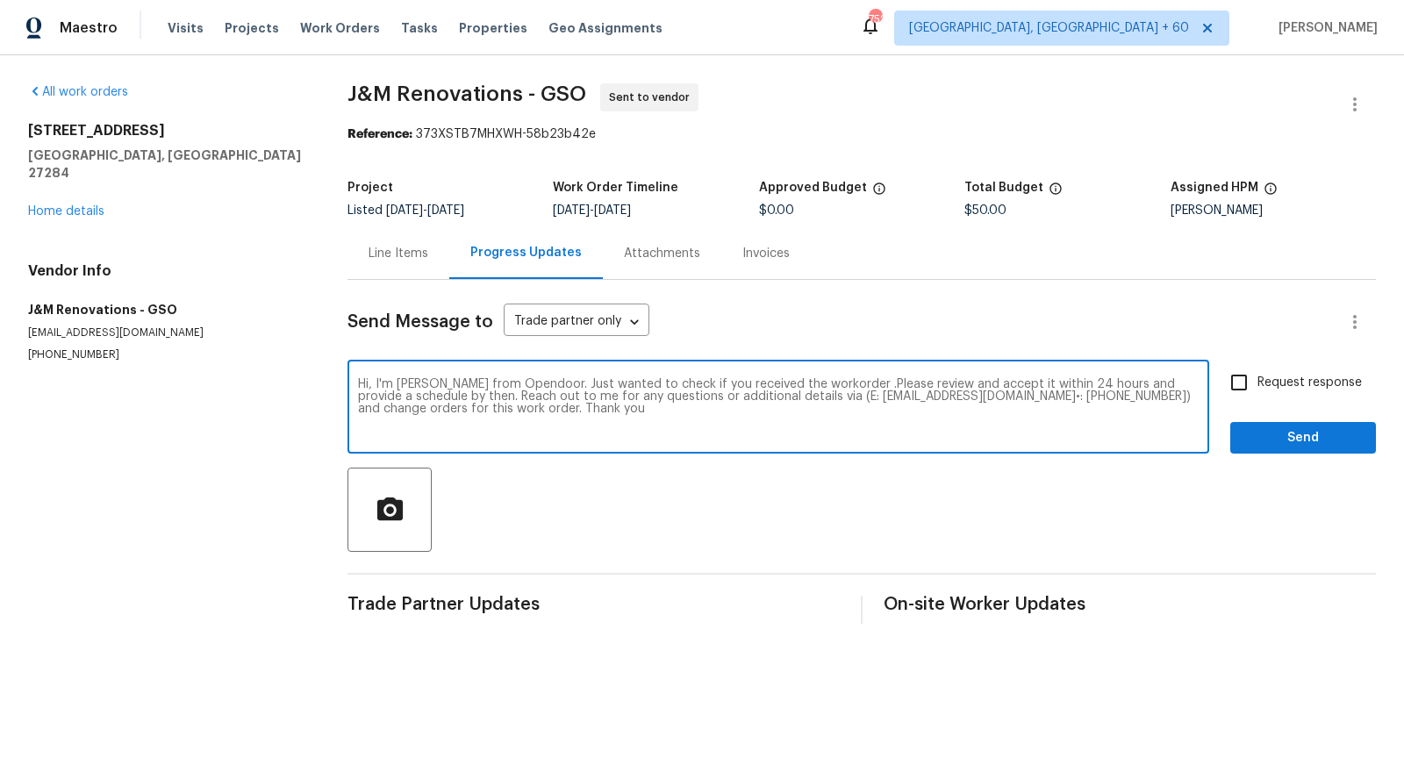
type textarea "Hi, I'm Pranesh from Opendoor. Just wanted to check if you received the workord…"
click at [1236, 381] on input "Request response" at bounding box center [1239, 382] width 37 height 37
checkbox input "true"
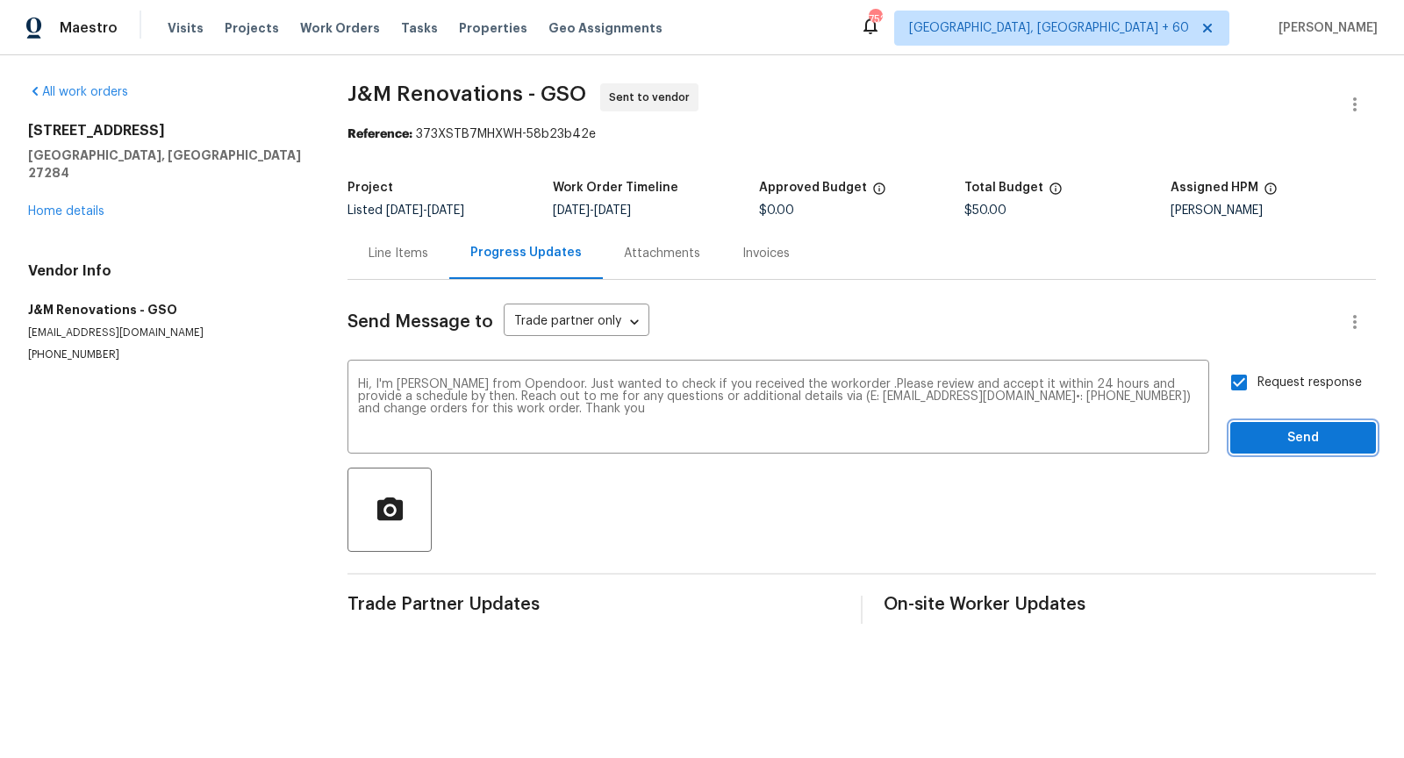
click at [1267, 435] on span "Send" at bounding box center [1303, 438] width 118 height 22
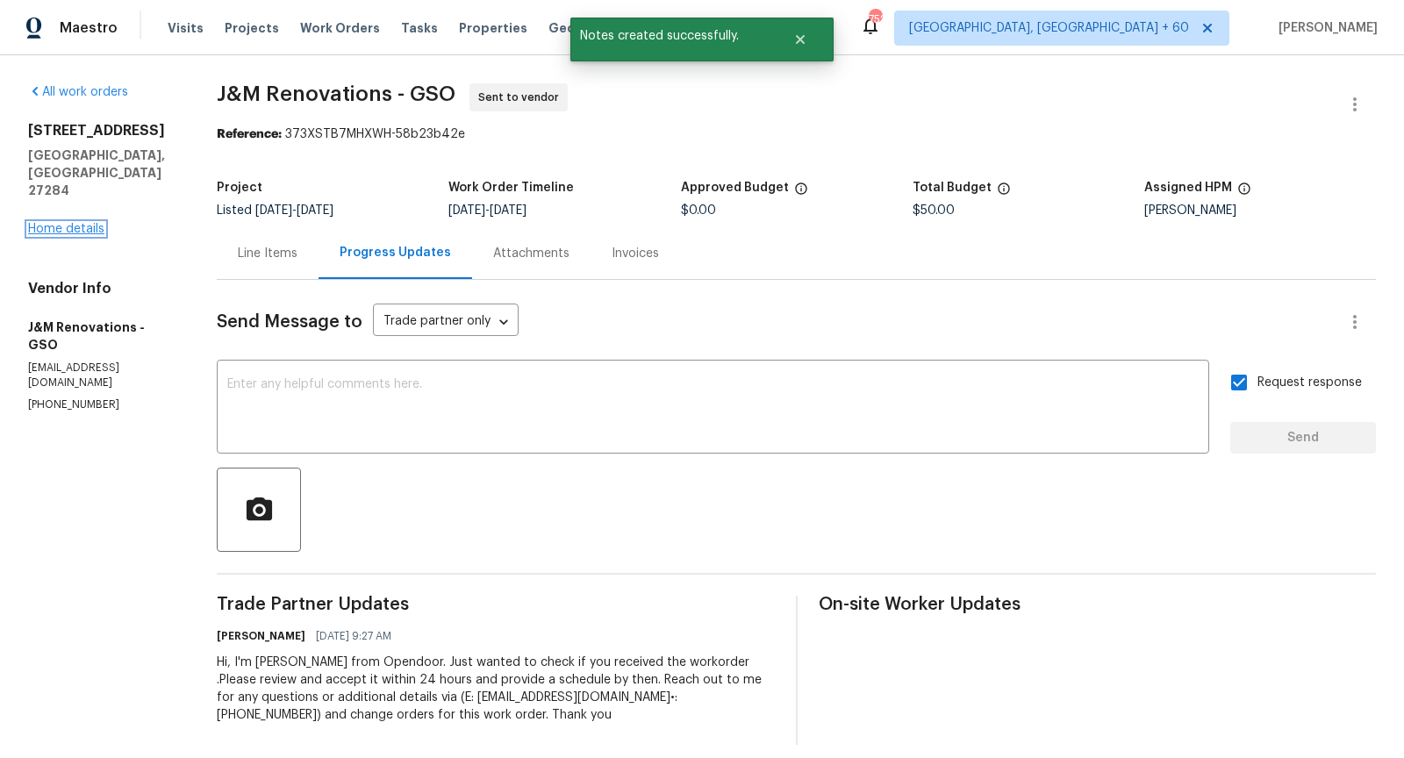
click at [61, 223] on link "Home details" at bounding box center [66, 229] width 76 height 12
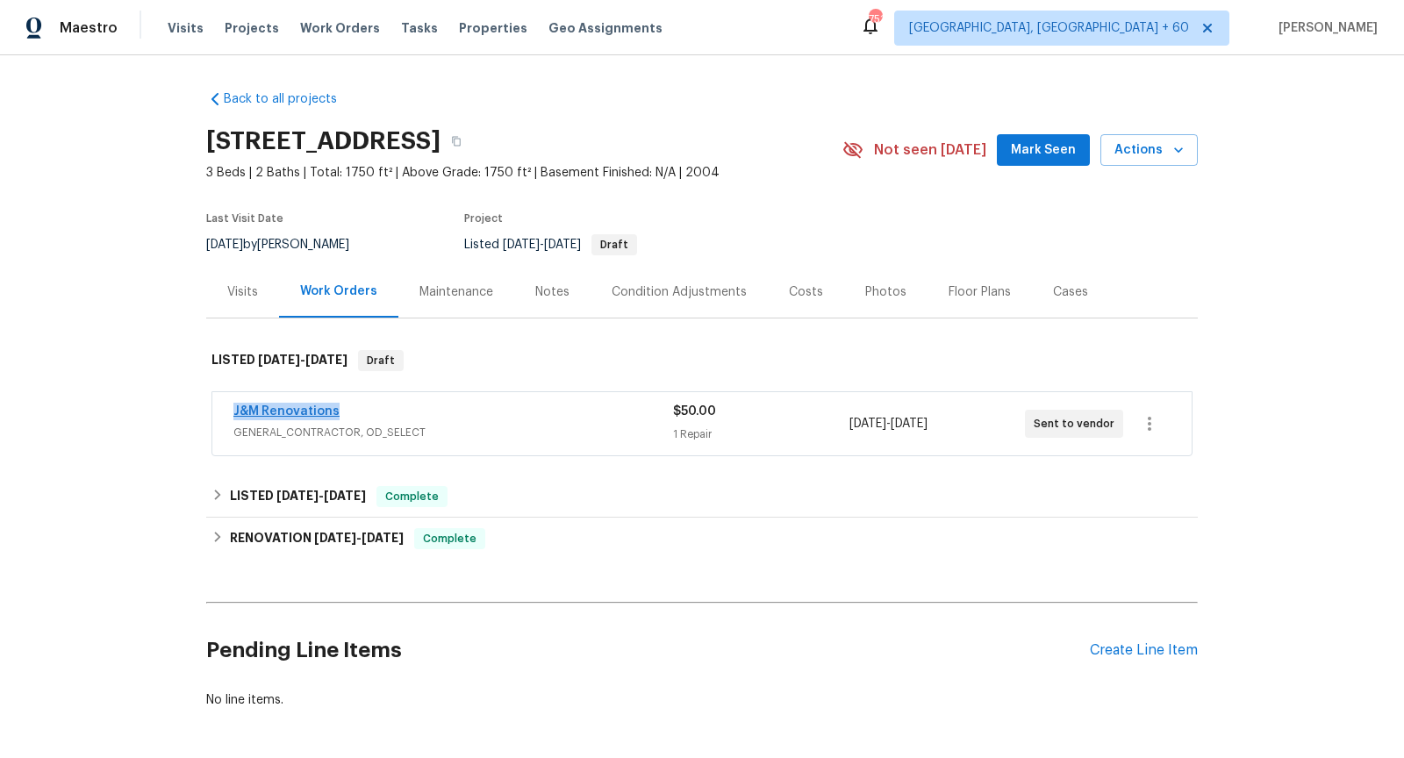
drag, startPoint x: 339, startPoint y: 410, endPoint x: 235, endPoint y: 413, distance: 103.6
click at [235, 413] on div "J&M Renovations" at bounding box center [453, 413] width 440 height 21
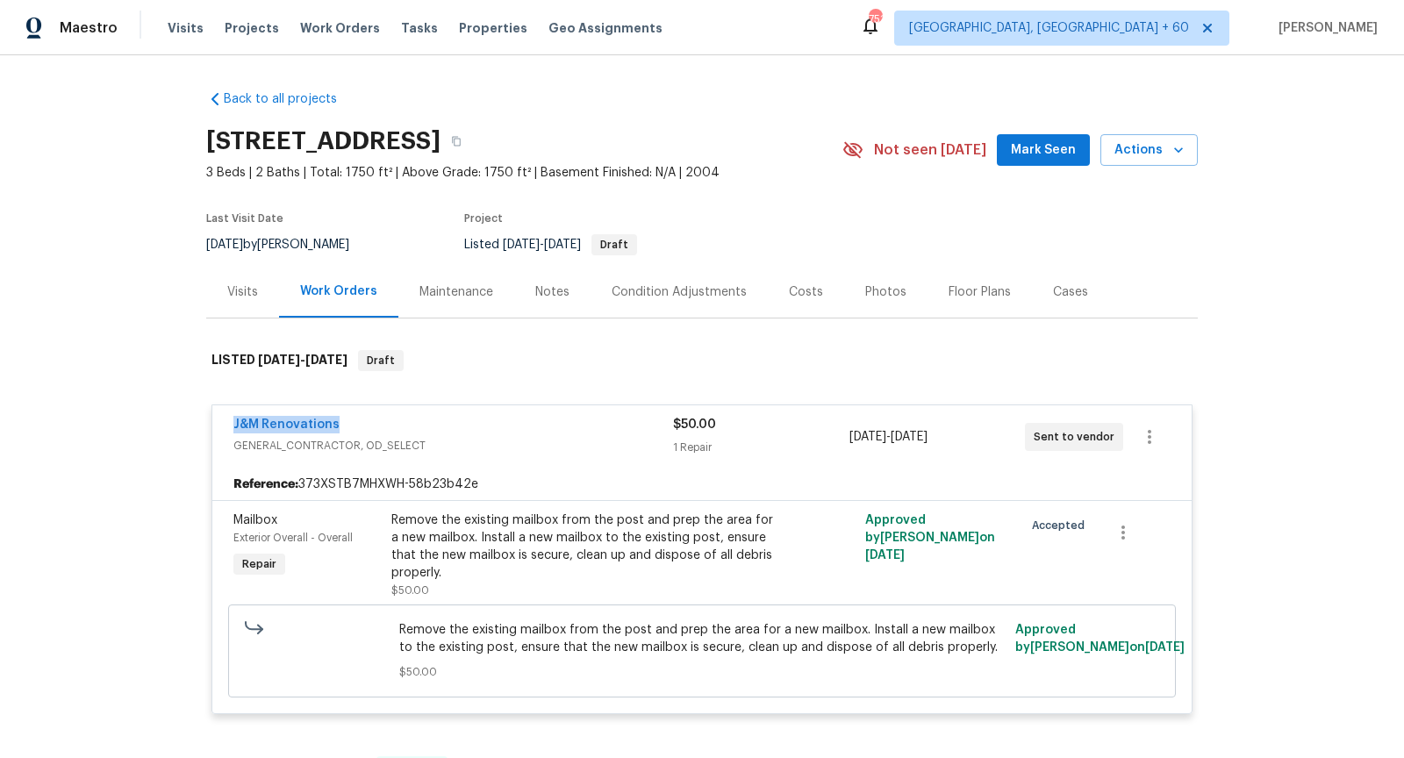
copy link "J&M Renovations"
